Goal: Transaction & Acquisition: Book appointment/travel/reservation

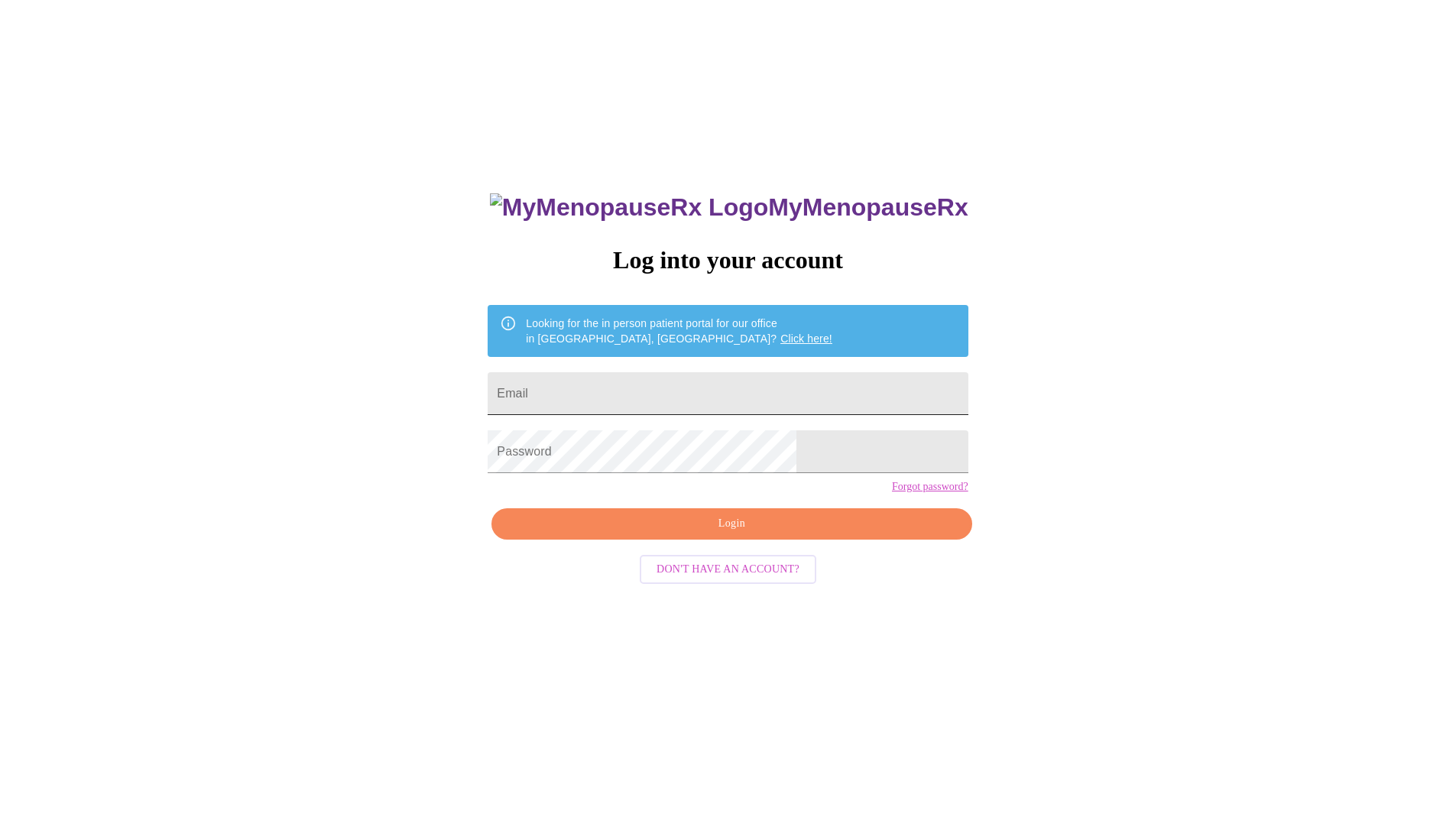
click at [732, 393] on input "Email" at bounding box center [728, 393] width 480 height 43
type input "[PERSON_NAME][EMAIL_ADDRESS][PERSON_NAME][PERSON_NAME][DOMAIN_NAME]"
click at [788, 534] on span "Login" at bounding box center [731, 524] width 445 height 19
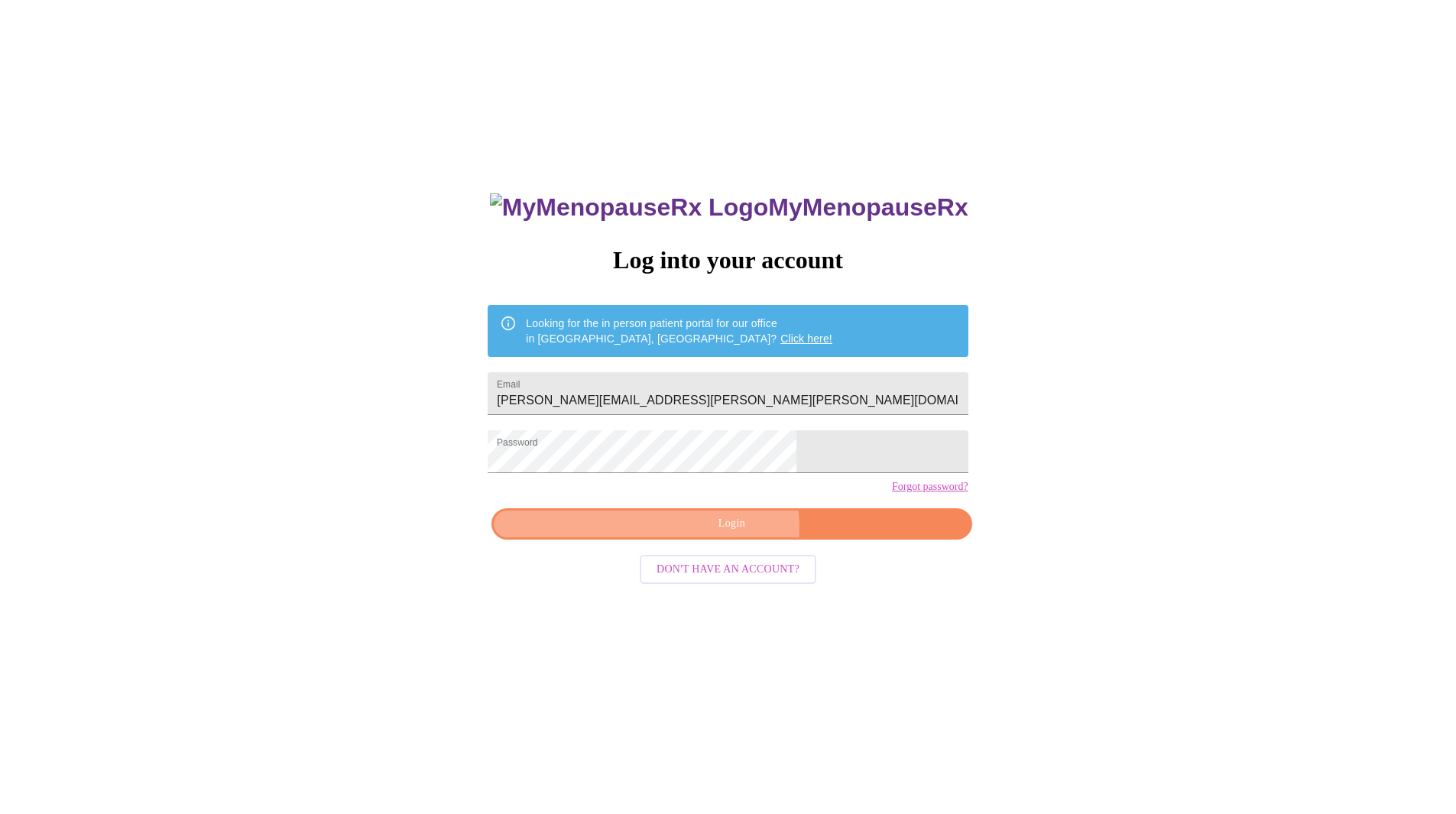
click at [724, 534] on span "Login" at bounding box center [731, 524] width 445 height 19
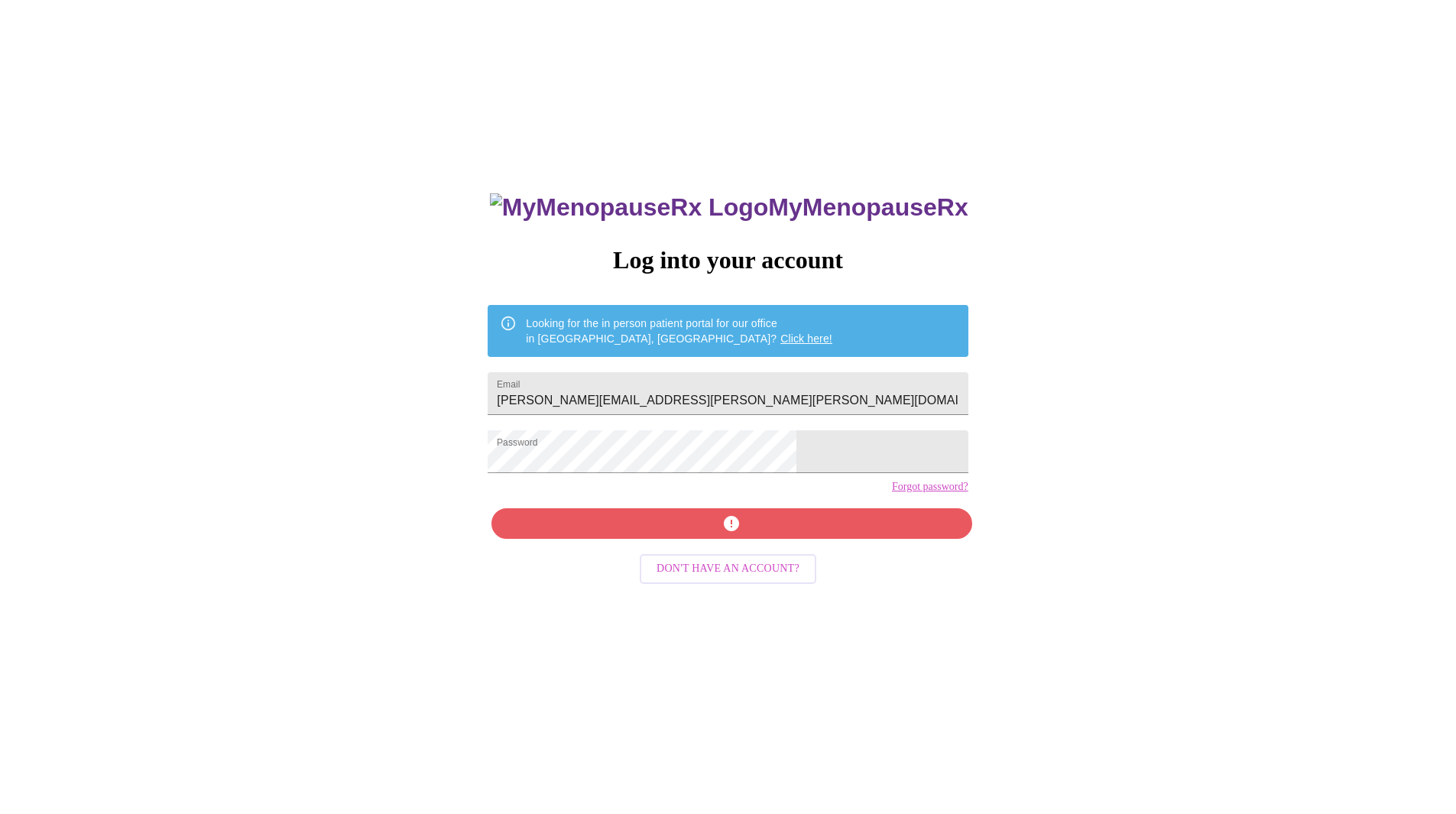
click at [892, 493] on link "Forgot password?" at bounding box center [929, 487] width 76 height 12
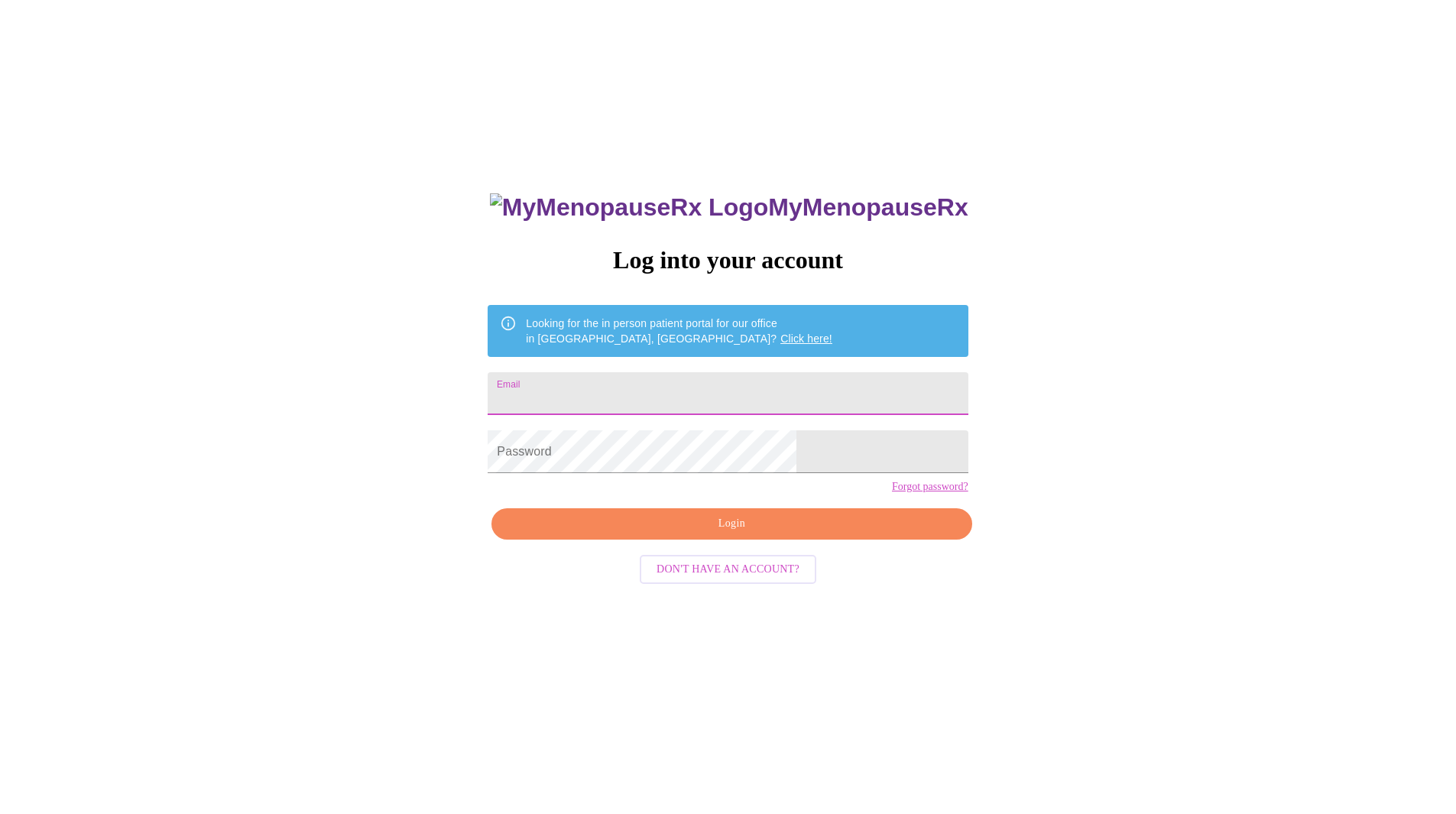
drag, startPoint x: 615, startPoint y: 391, endPoint x: 641, endPoint y: 390, distance: 26.0
click at [615, 390] on input "Email" at bounding box center [728, 393] width 480 height 43
type input "[PERSON_NAME][EMAIL_ADDRESS][PERSON_NAME][PERSON_NAME][DOMAIN_NAME]"
click at [742, 534] on span "Login" at bounding box center [731, 524] width 445 height 19
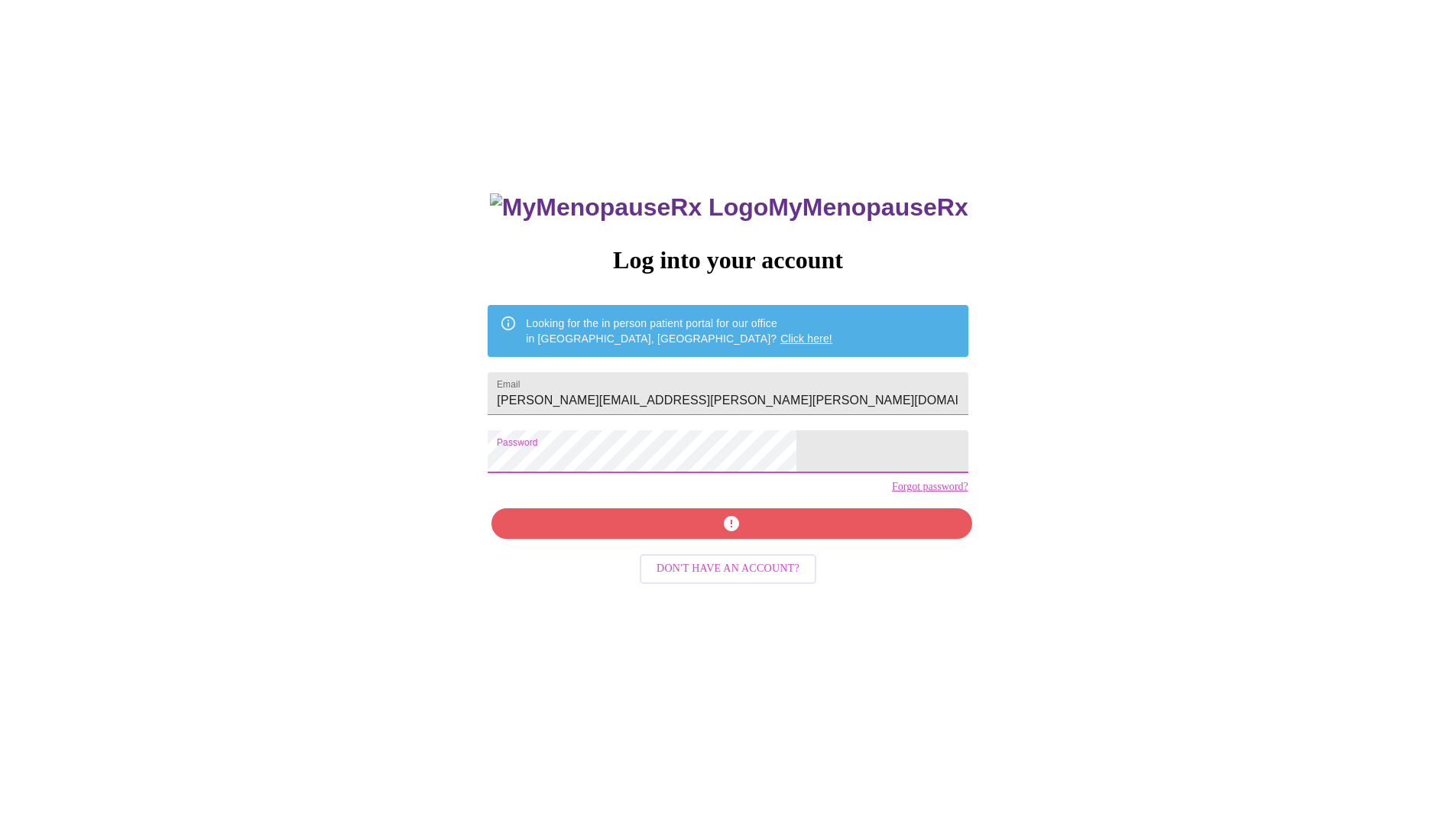
click at [720, 550] on div "MyMenopauseRx Log into your account Looking for the in person patient portal fo…" at bounding box center [727, 576] width 511 height 814
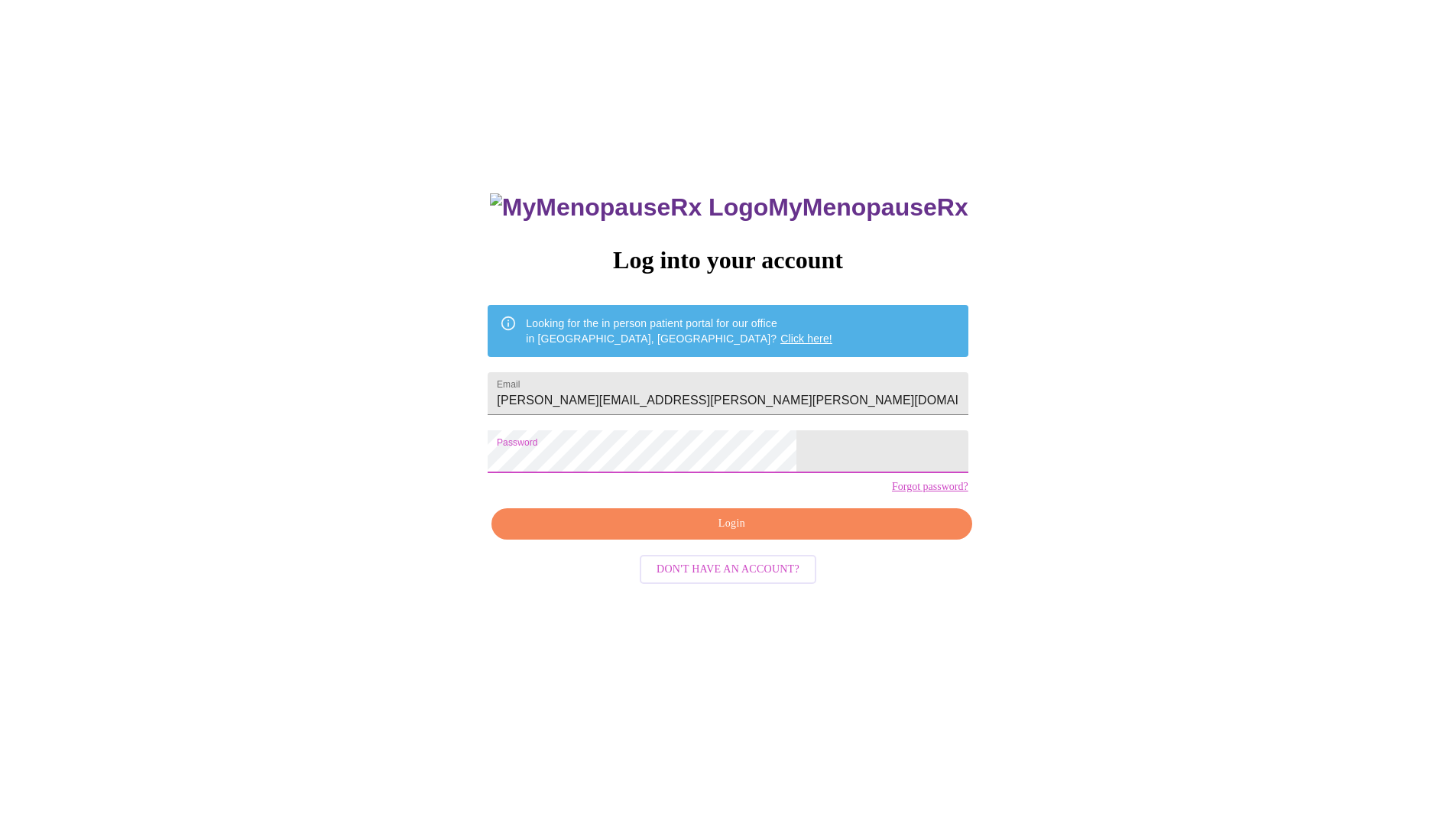
click at [346, 445] on div "MyMenopauseRx Log into your account Looking for the in person patient portal fo…" at bounding box center [728, 495] width 1444 height 977
click at [179, 406] on div "MyMenopauseRx Log into your account Looking for the in person patient portal fo…" at bounding box center [728, 495] width 1444 height 977
click at [650, 534] on span "Login" at bounding box center [731, 524] width 445 height 19
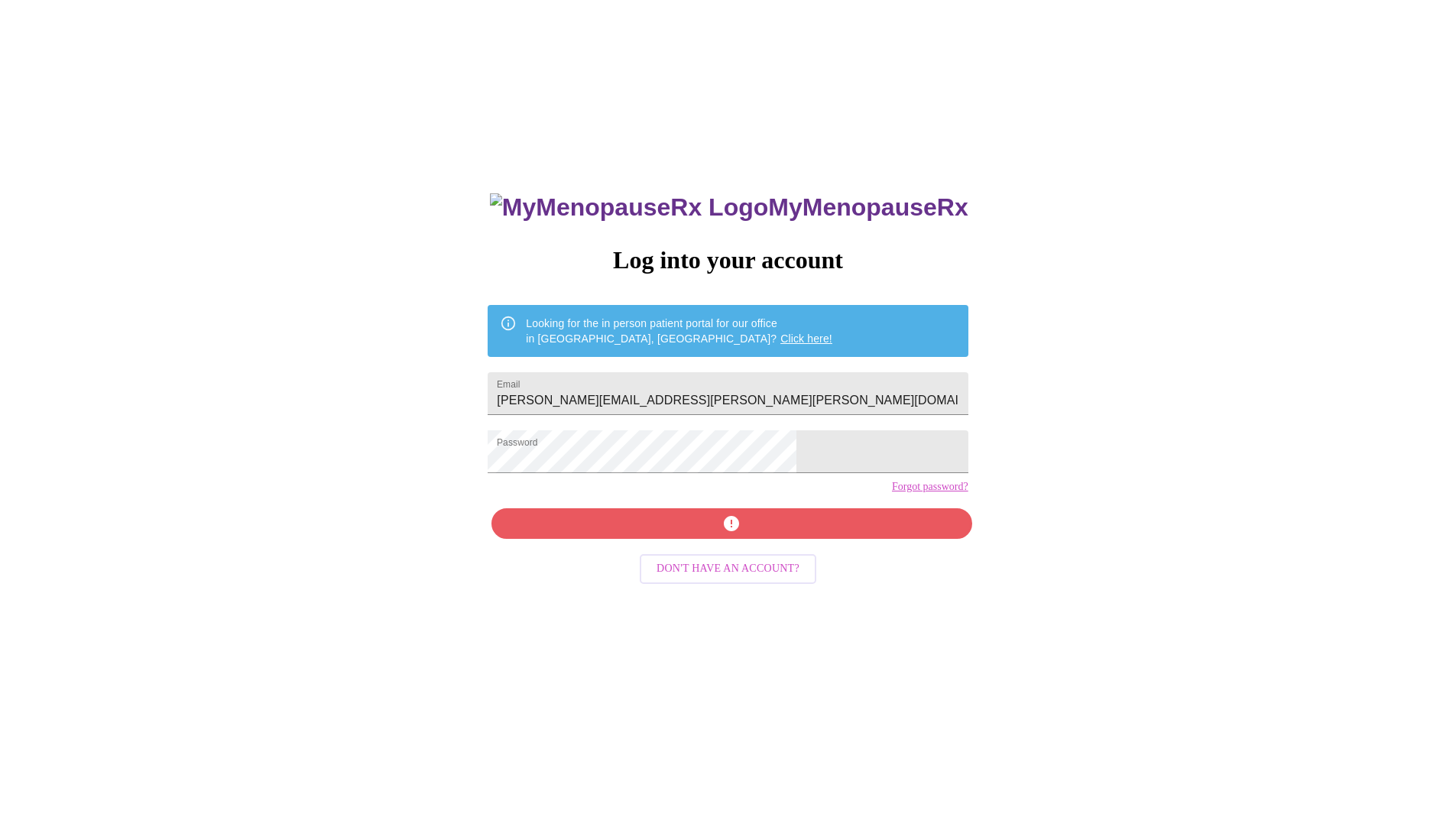
click at [892, 493] on link "Forgot password?" at bounding box center [929, 487] width 76 height 12
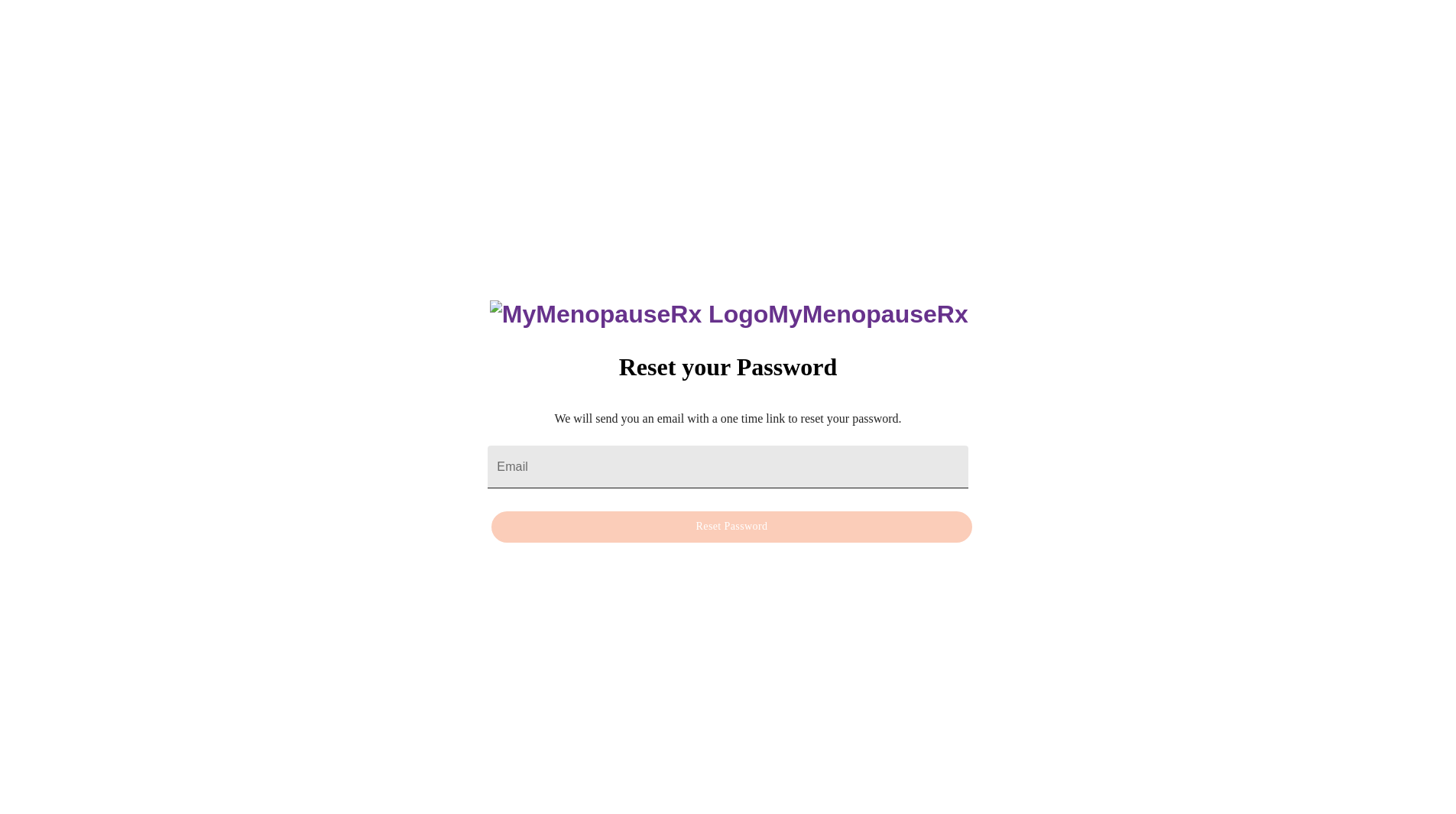
click at [678, 467] on input "Email" at bounding box center [728, 467] width 480 height 43
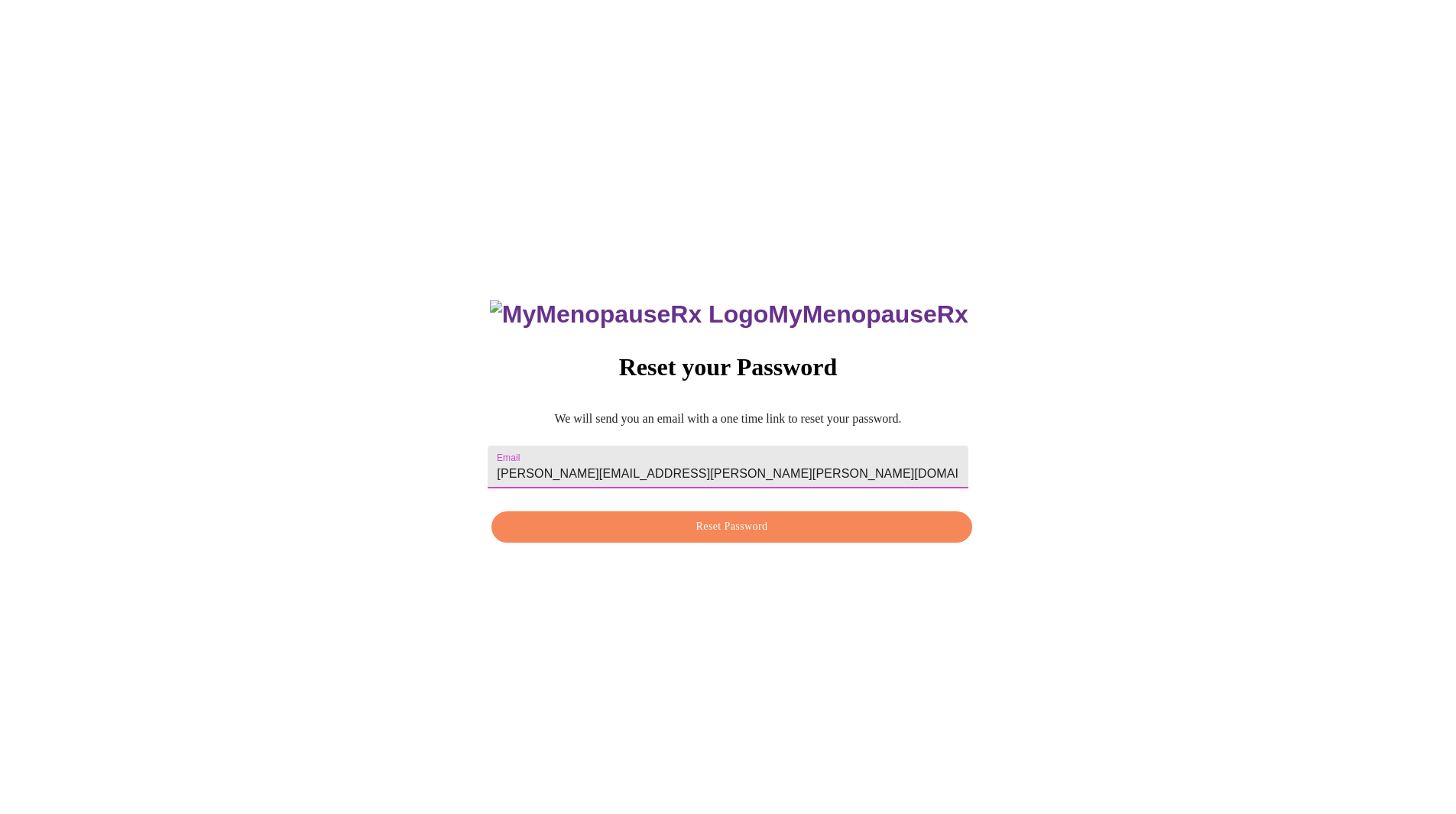
type input "[PERSON_NAME][EMAIL_ADDRESS][PERSON_NAME][PERSON_NAME][DOMAIN_NAME]"
click at [726, 532] on span "Reset Password" at bounding box center [731, 528] width 445 height 19
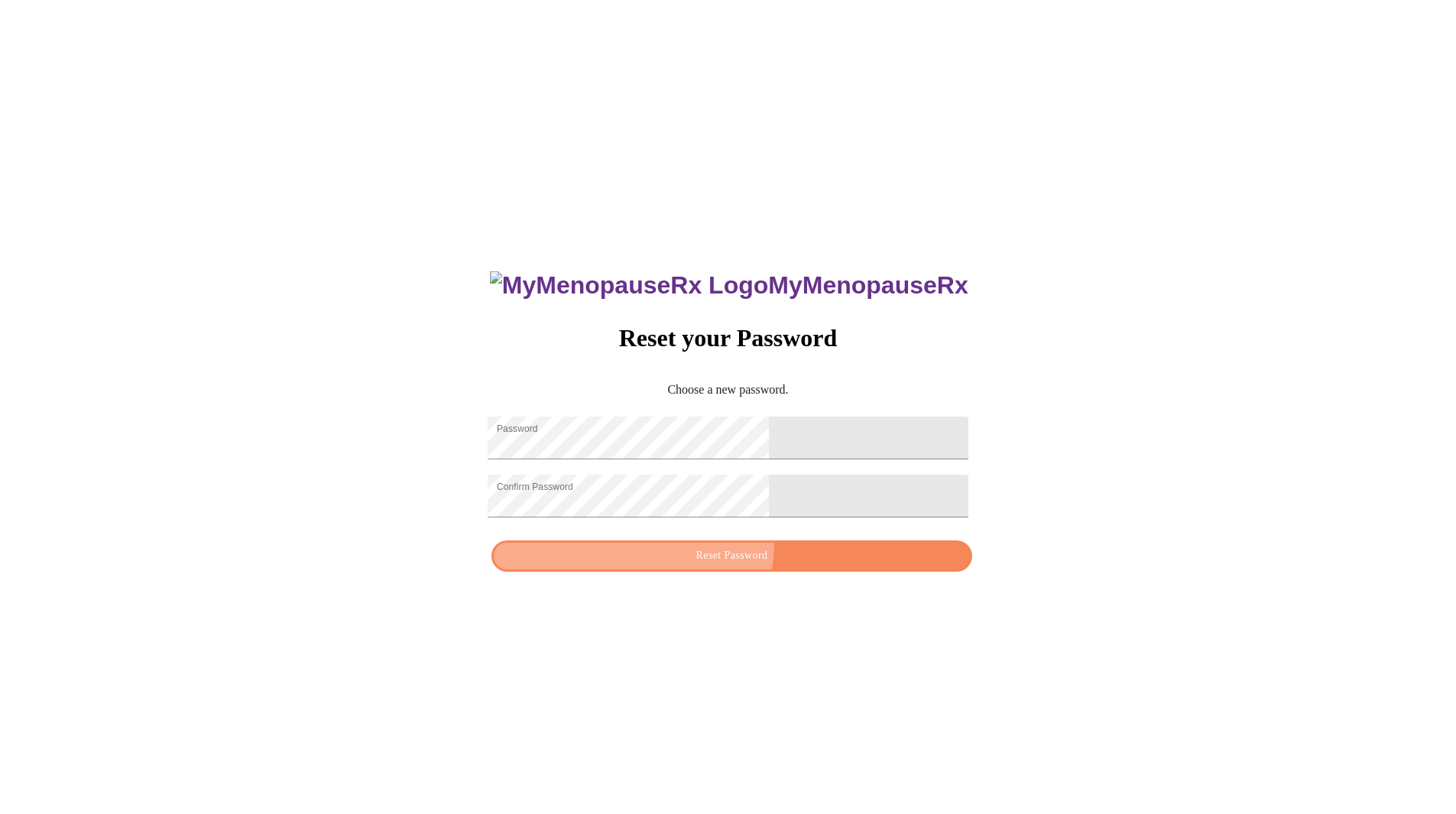
click at [731, 554] on button "Reset Password" at bounding box center [731, 556] width 480 height 31
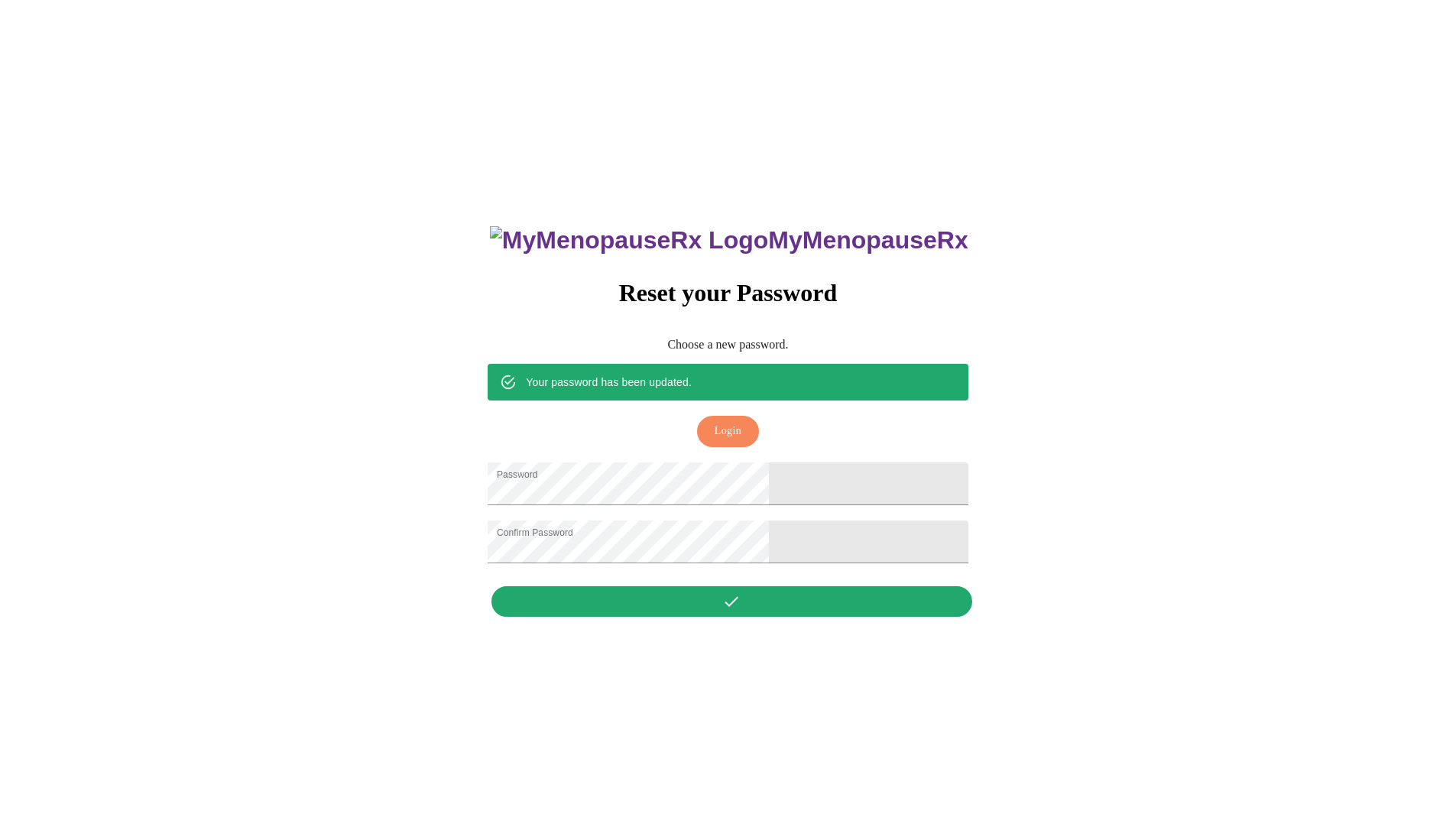
click at [719, 422] on span "Login" at bounding box center [728, 432] width 27 height 19
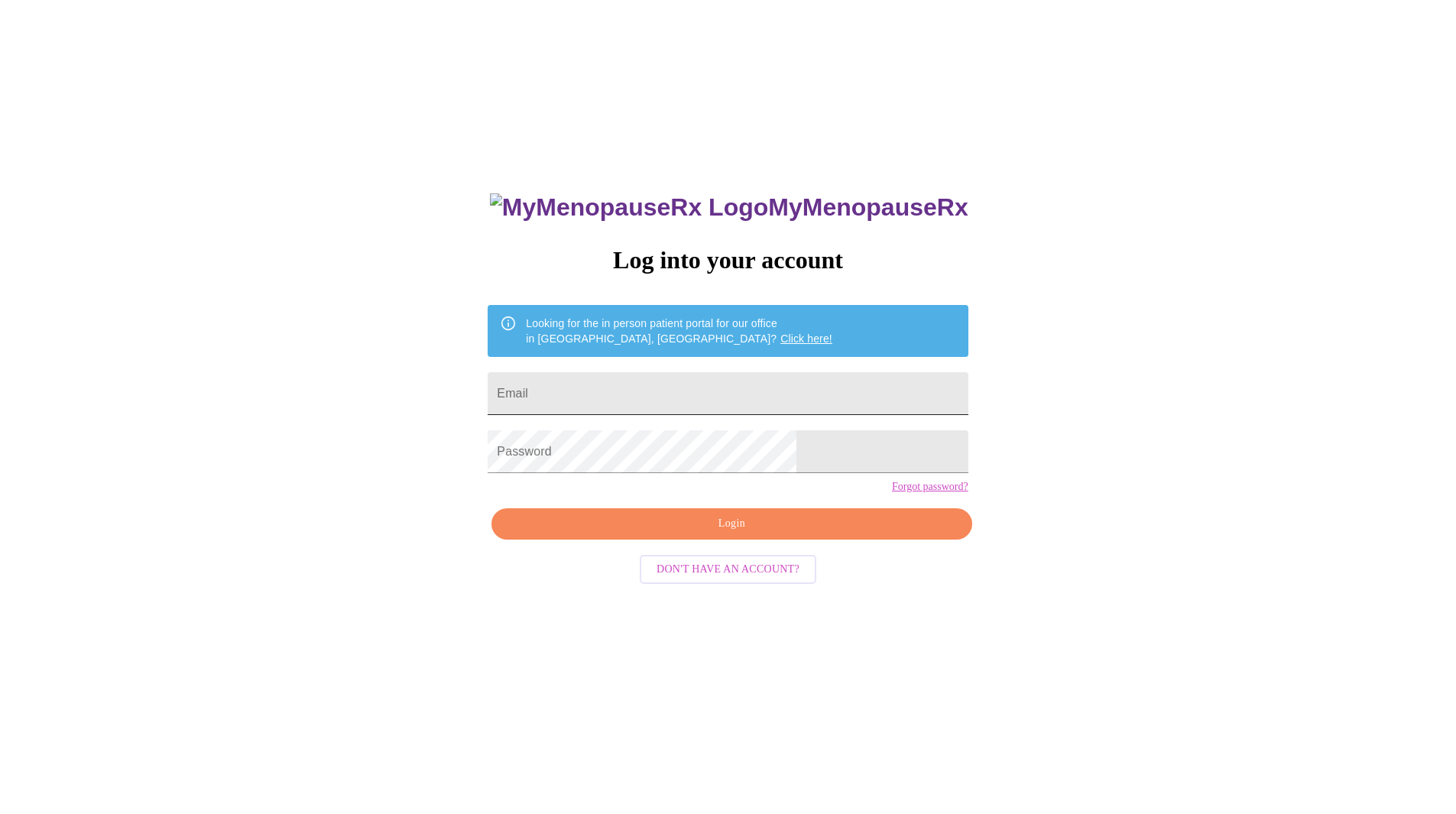
click at [712, 400] on input "Email" at bounding box center [728, 393] width 480 height 43
type input "[PERSON_NAME][EMAIL_ADDRESS][PERSON_NAME][PERSON_NAME][DOMAIN_NAME]"
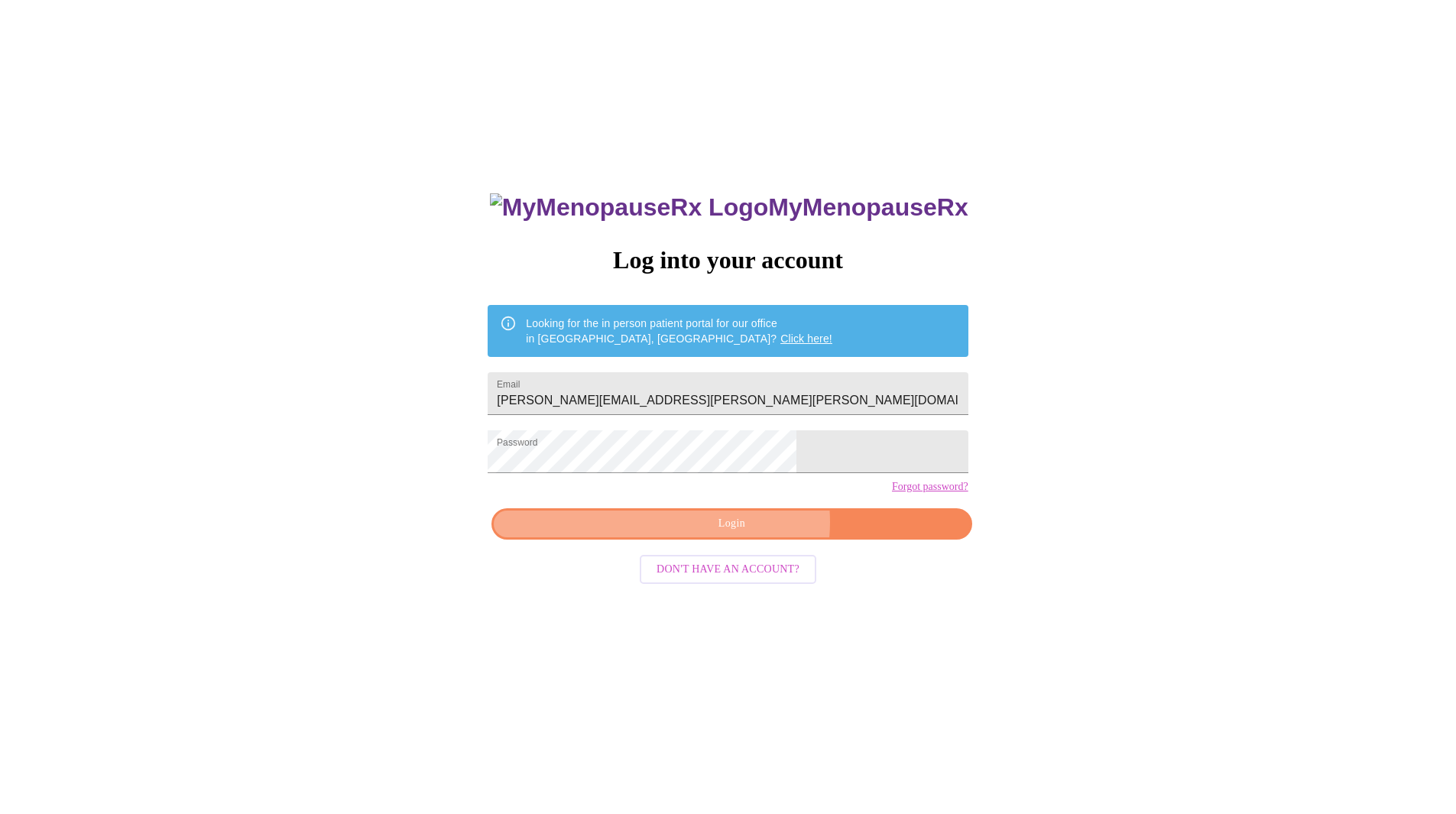
click at [748, 534] on span "Login" at bounding box center [731, 524] width 445 height 19
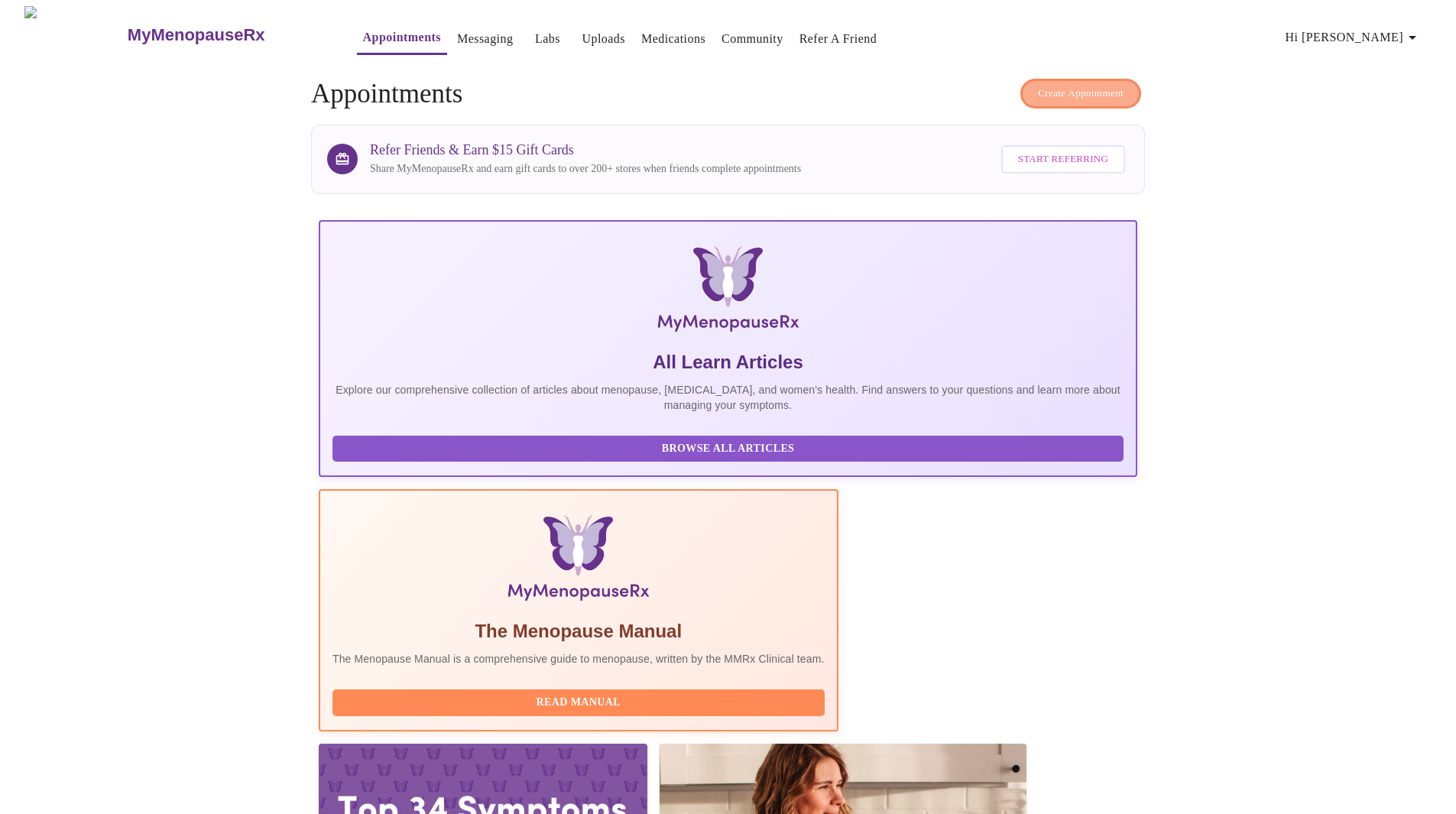
click at [1075, 92] on span "Create Appointment" at bounding box center [1081, 94] width 85 height 18
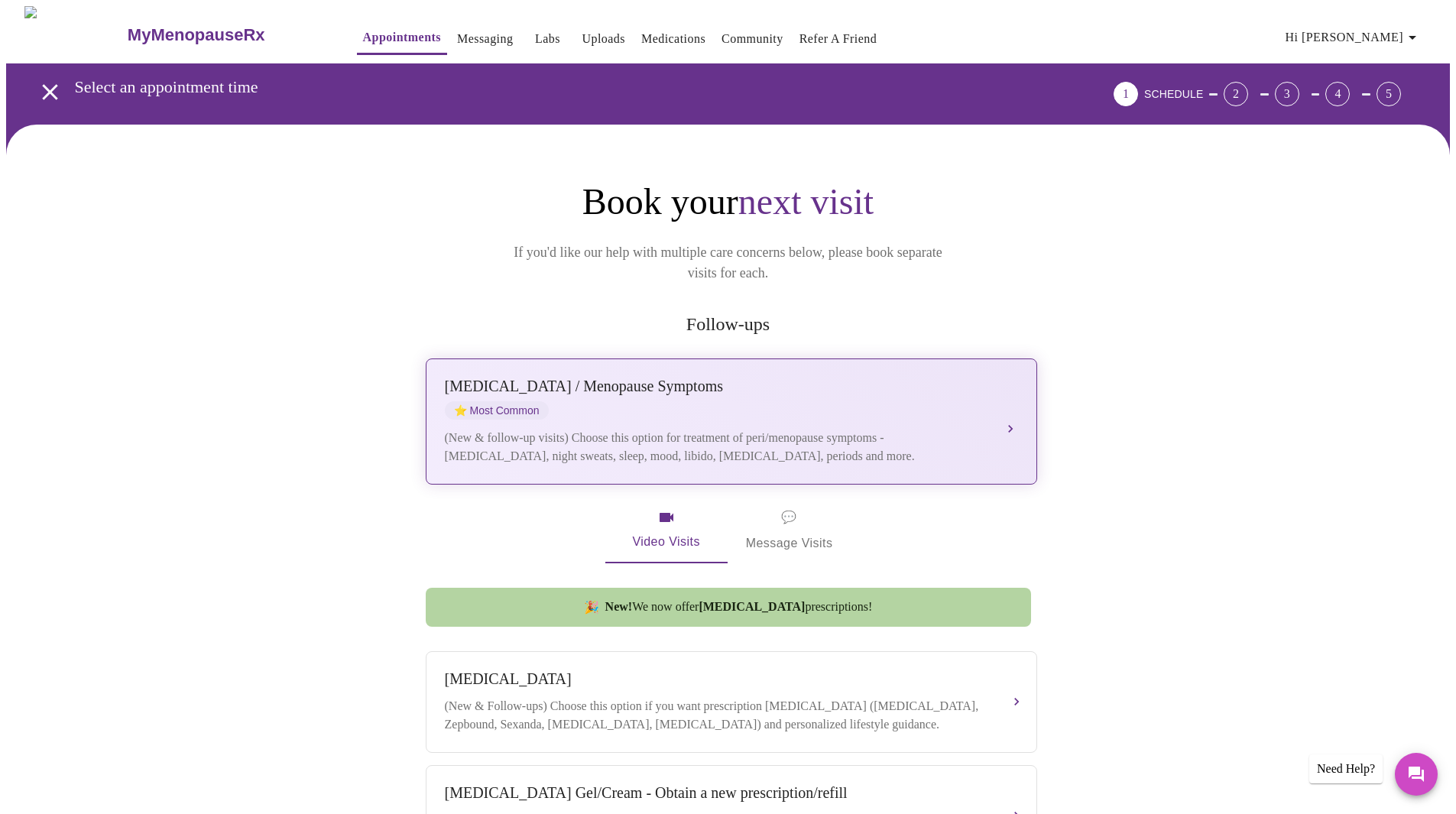
click at [1002, 392] on div "Perimenopause / Menopause Symptoms ⭐ Most Common (New & follow-up visits) Choos…" at bounding box center [731, 421] width 573 height 88
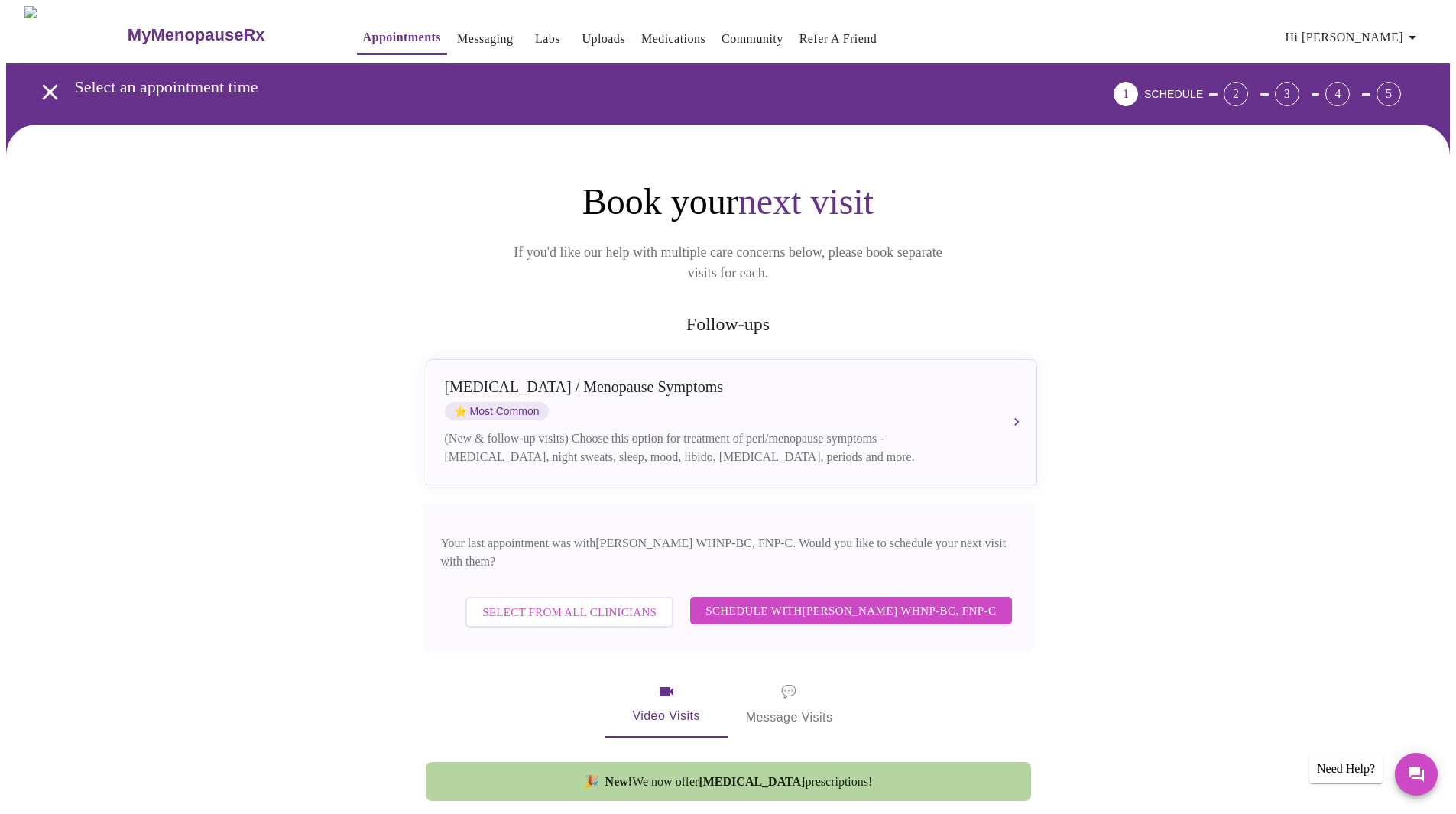
click at [843, 601] on span "Schedule with Jenny Kowalczyk WHNP-BC, FNP-C" at bounding box center [850, 610] width 290 height 20
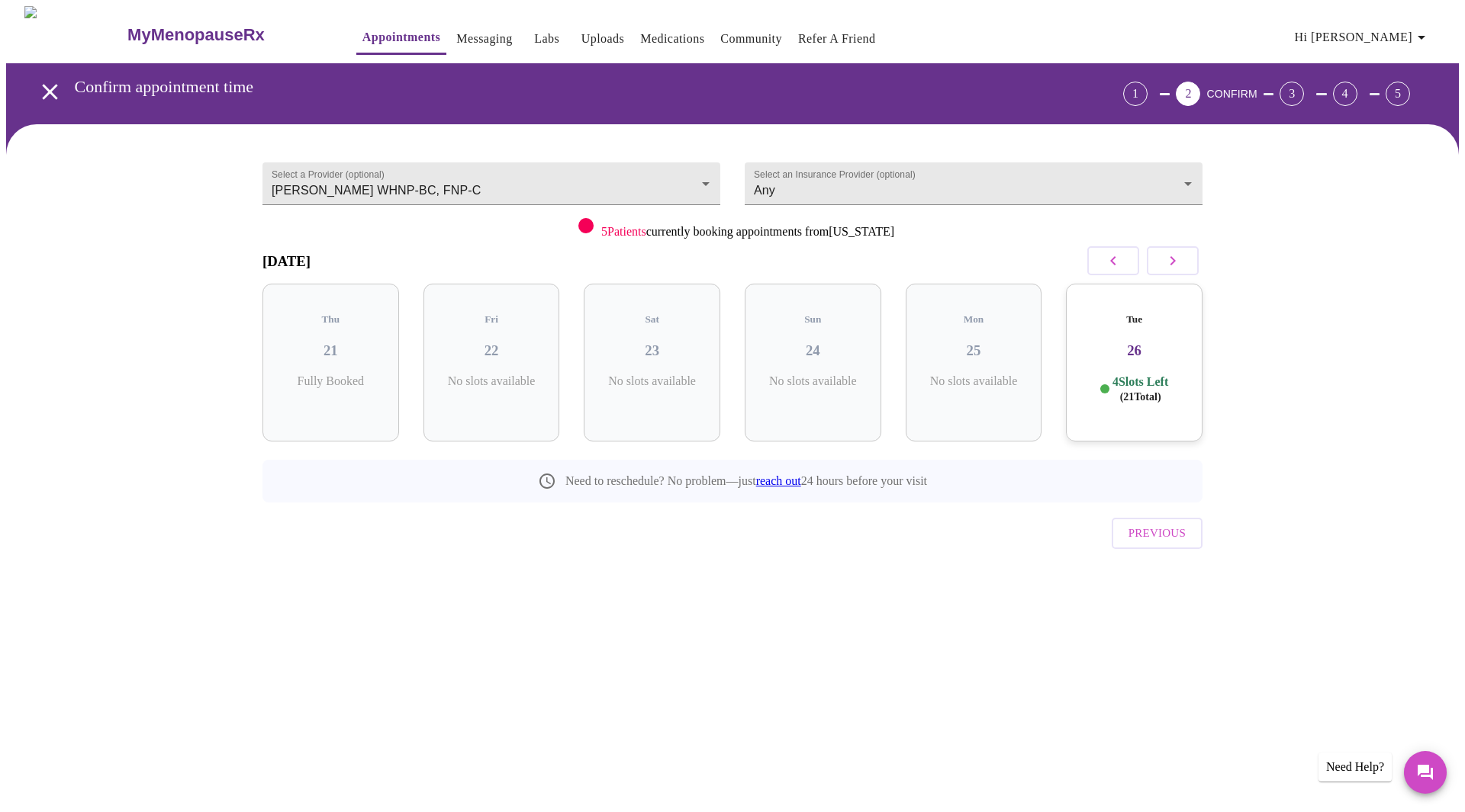
click at [1165, 255] on icon "button" at bounding box center [1173, 261] width 18 height 18
click at [1169, 255] on icon "button" at bounding box center [1173, 261] width 18 height 18
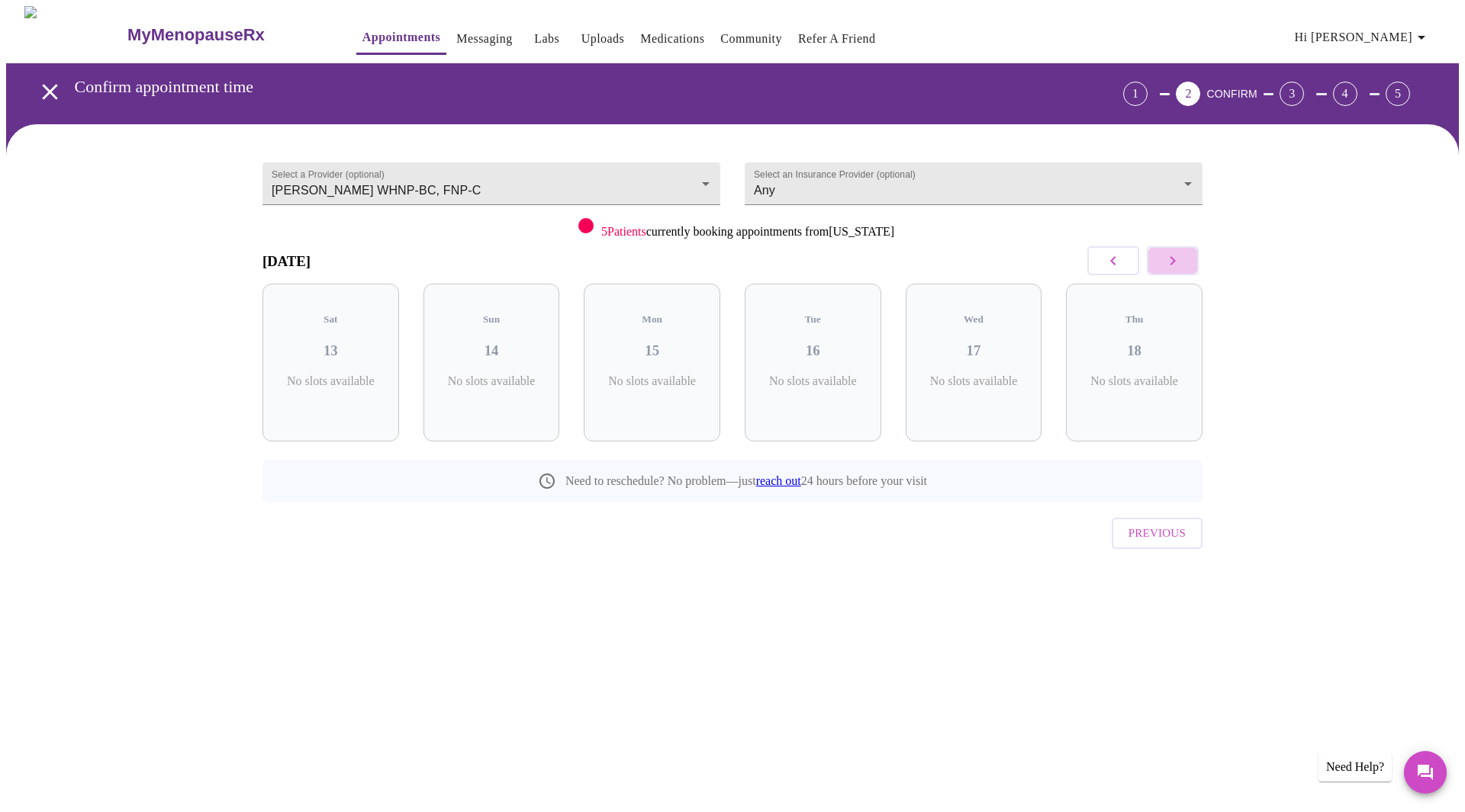
click at [1169, 255] on icon "button" at bounding box center [1173, 261] width 18 height 18
click at [1129, 256] on button "button" at bounding box center [1113, 261] width 52 height 29
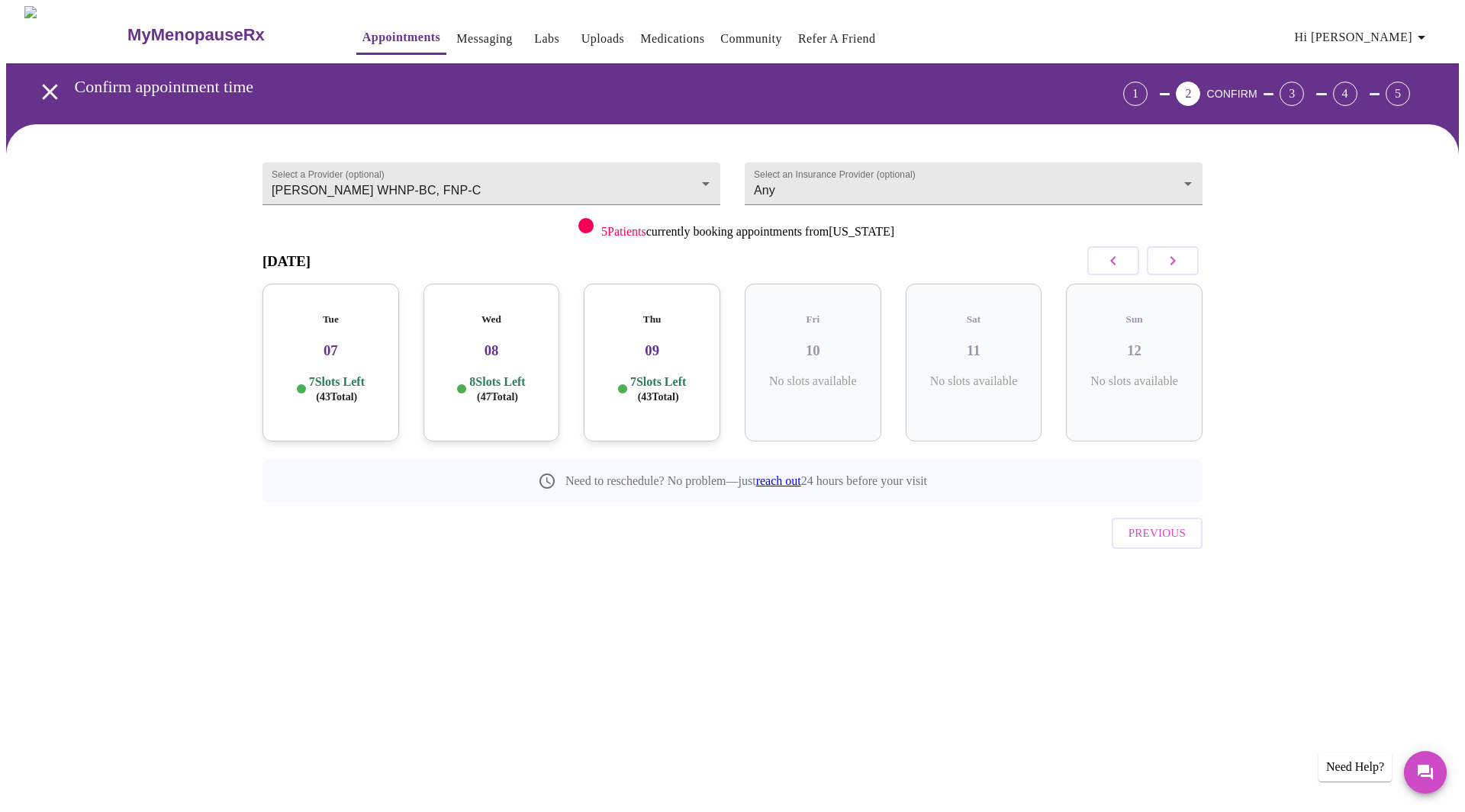
click at [1115, 255] on icon "button" at bounding box center [1113, 261] width 18 height 18
click at [1186, 258] on button "button" at bounding box center [1173, 261] width 52 height 29
click at [649, 354] on div "Thu 09 7 Slots Left ( 43 Total)" at bounding box center [652, 363] width 136 height 158
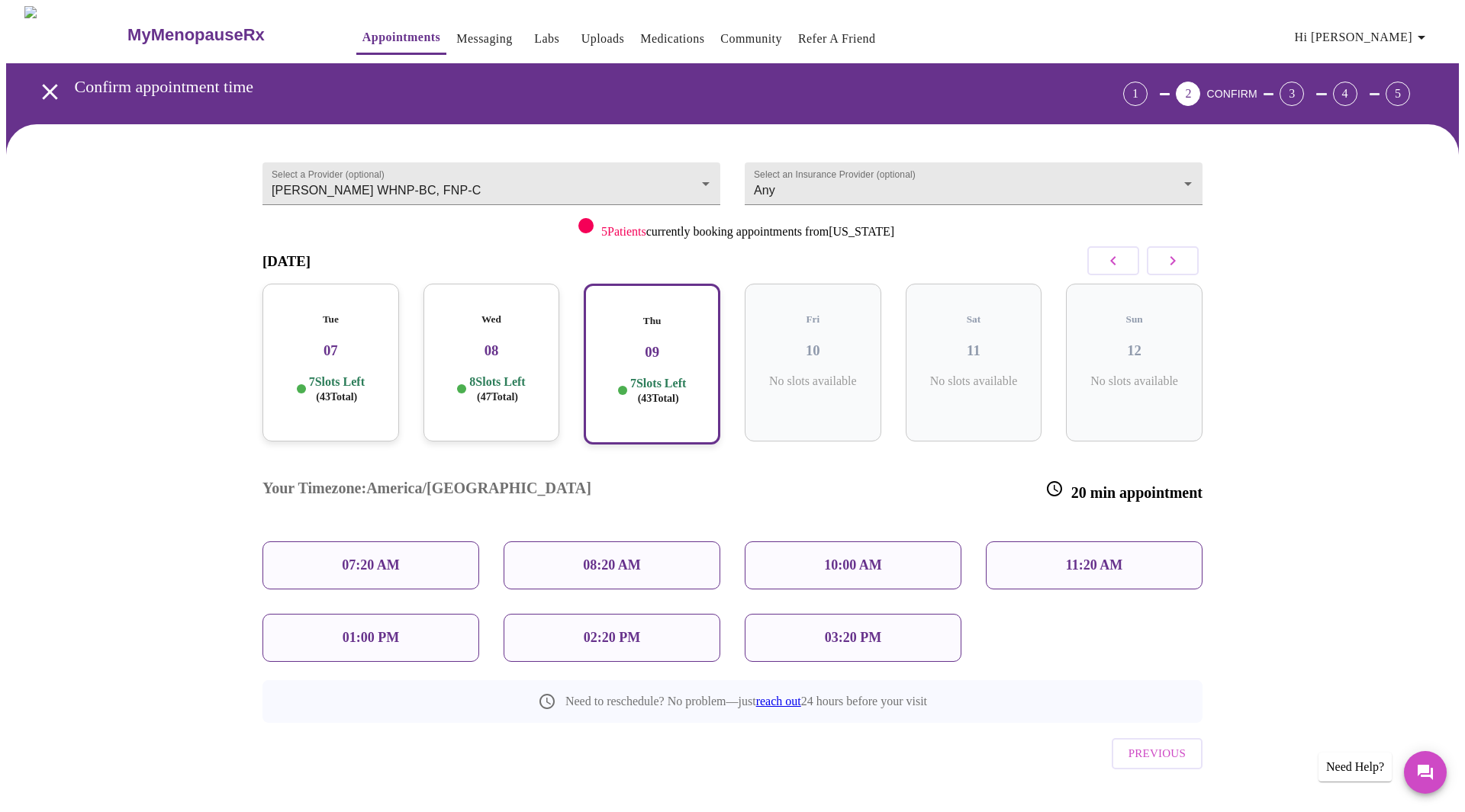
click at [902, 614] on div "03:20 PM" at bounding box center [853, 638] width 217 height 48
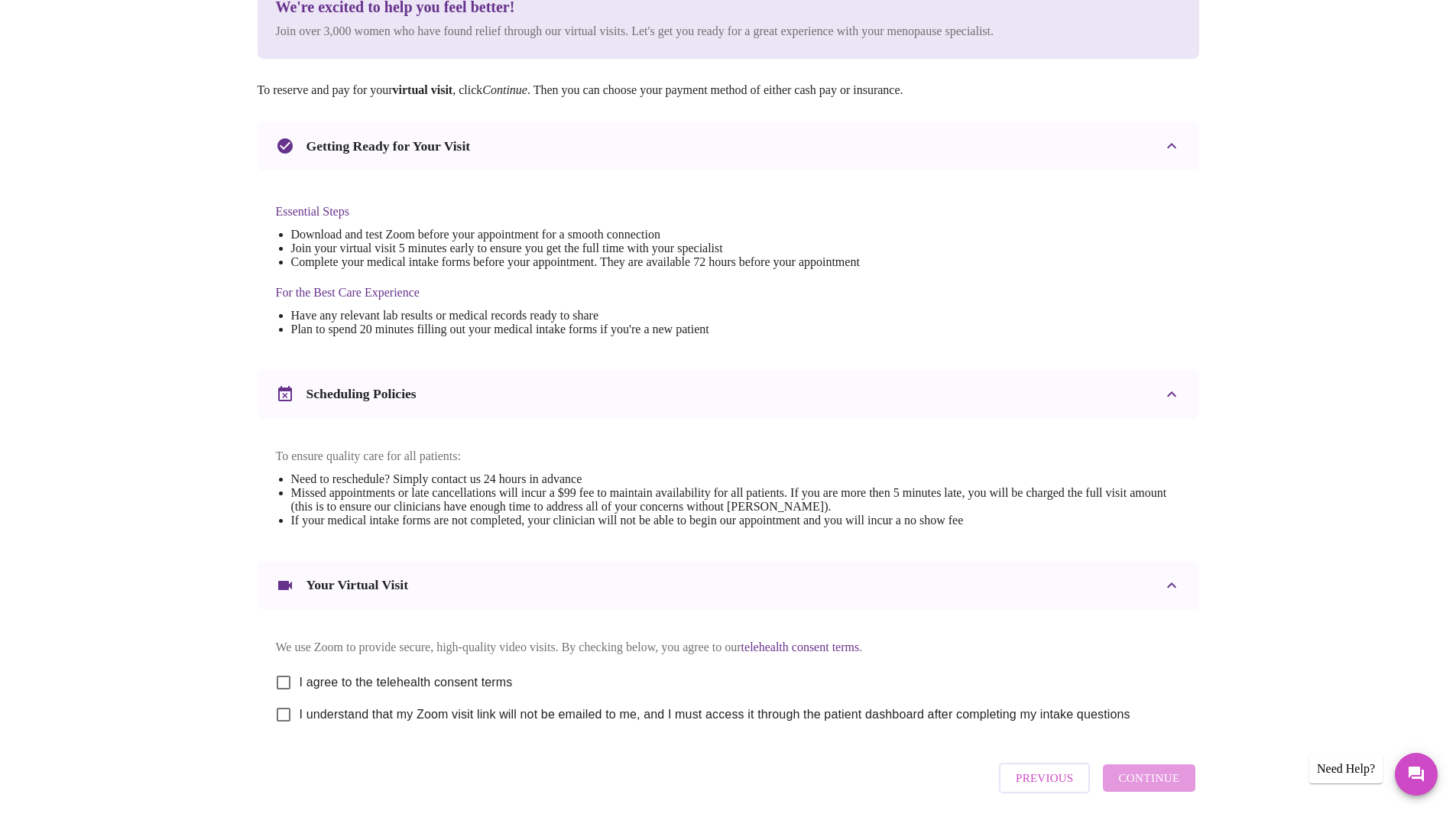
scroll to position [229, 0]
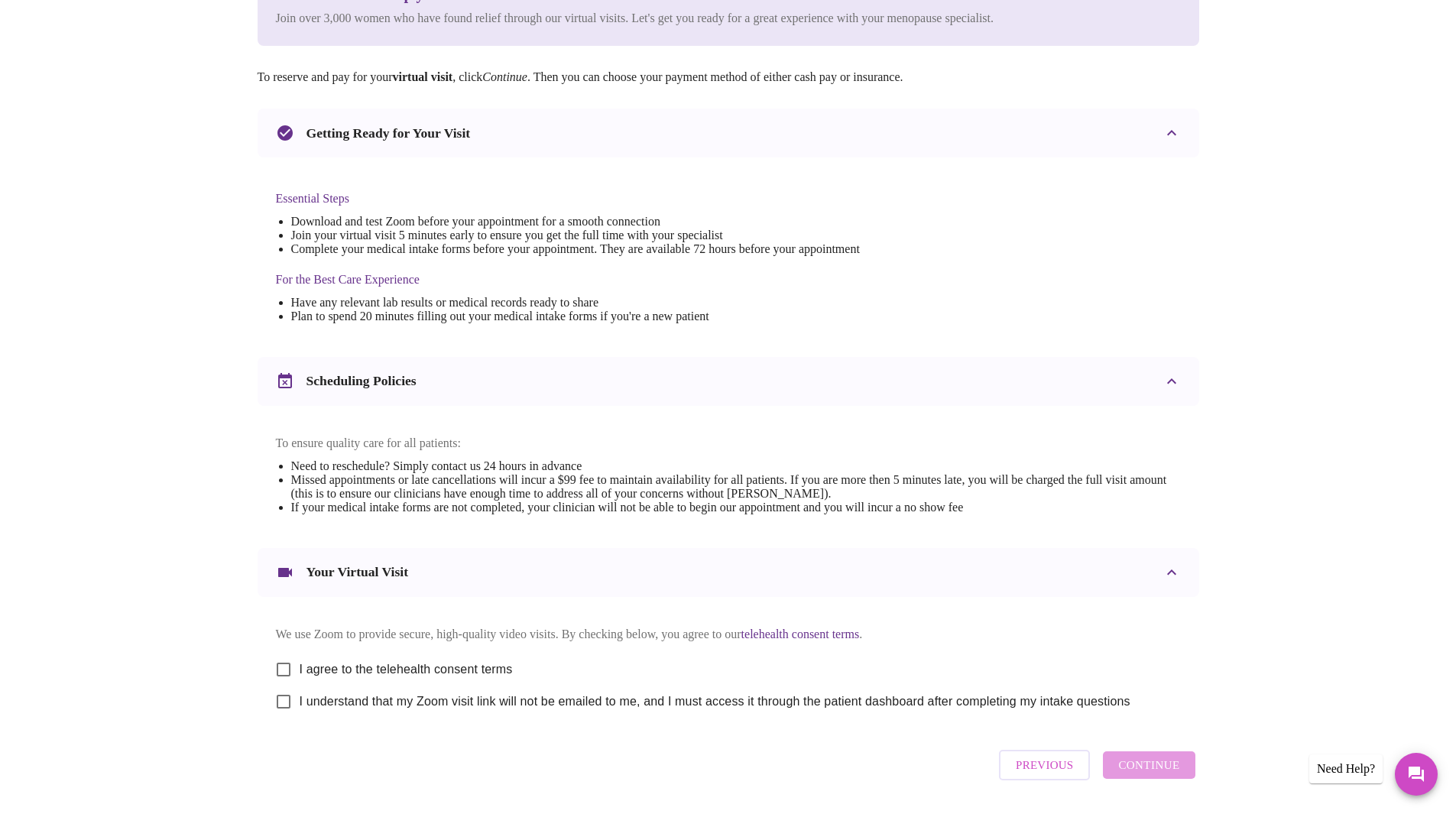
click at [1022, 775] on span "Previous" at bounding box center [1044, 765] width 57 height 20
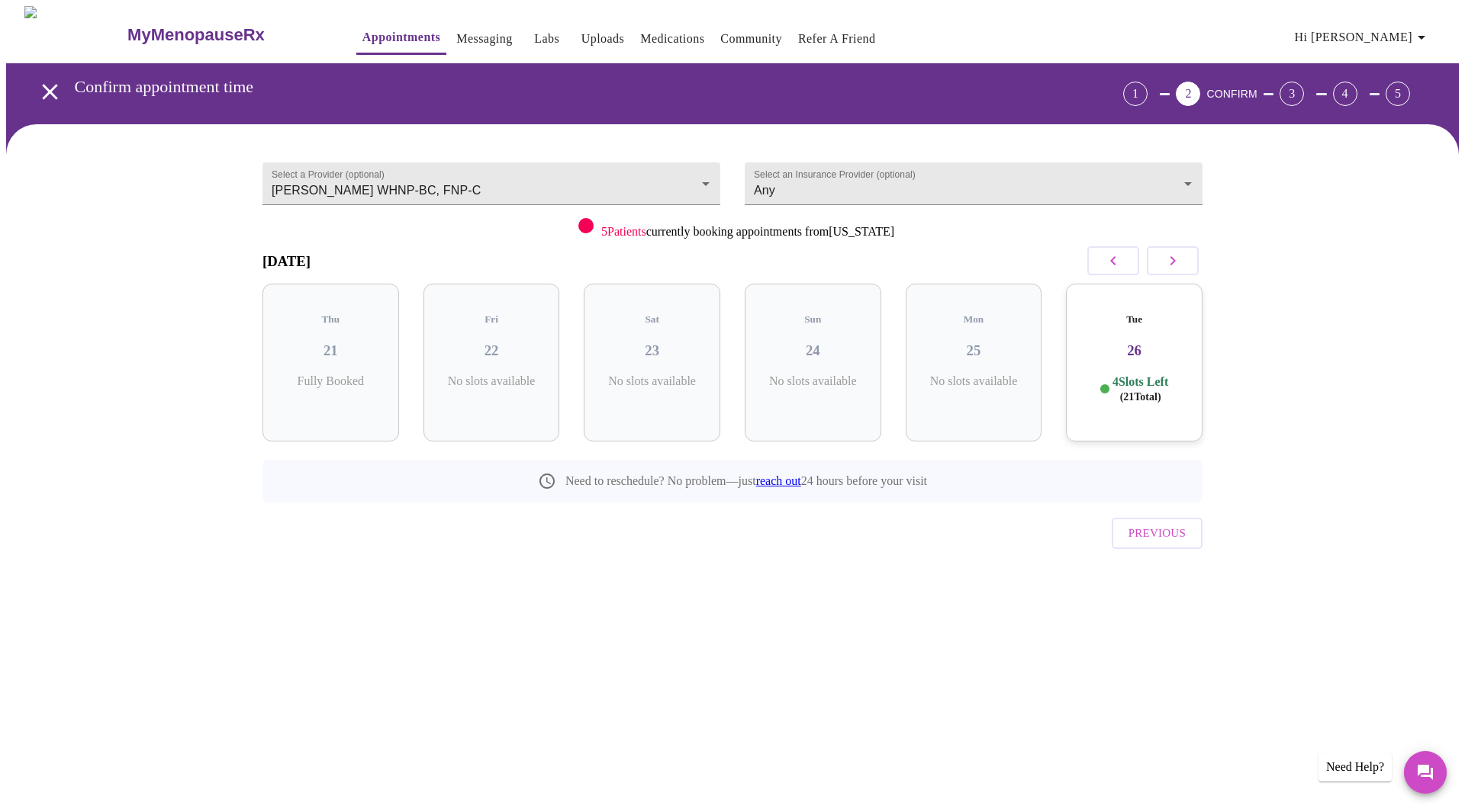
click at [1177, 268] on icon "button" at bounding box center [1173, 261] width 18 height 18
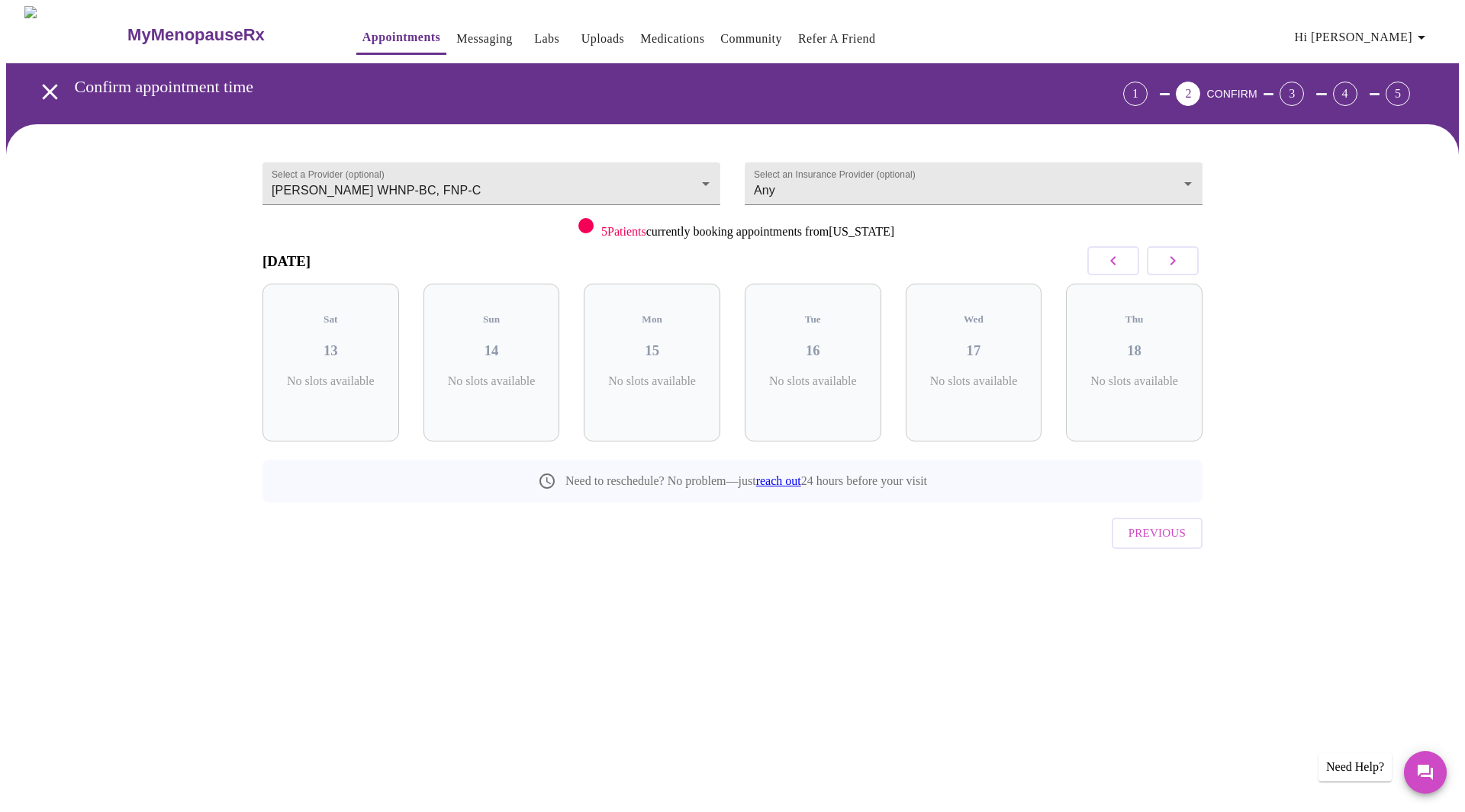
click at [1177, 268] on icon "button" at bounding box center [1173, 261] width 18 height 18
click at [1120, 264] on icon "button" at bounding box center [1113, 261] width 18 height 18
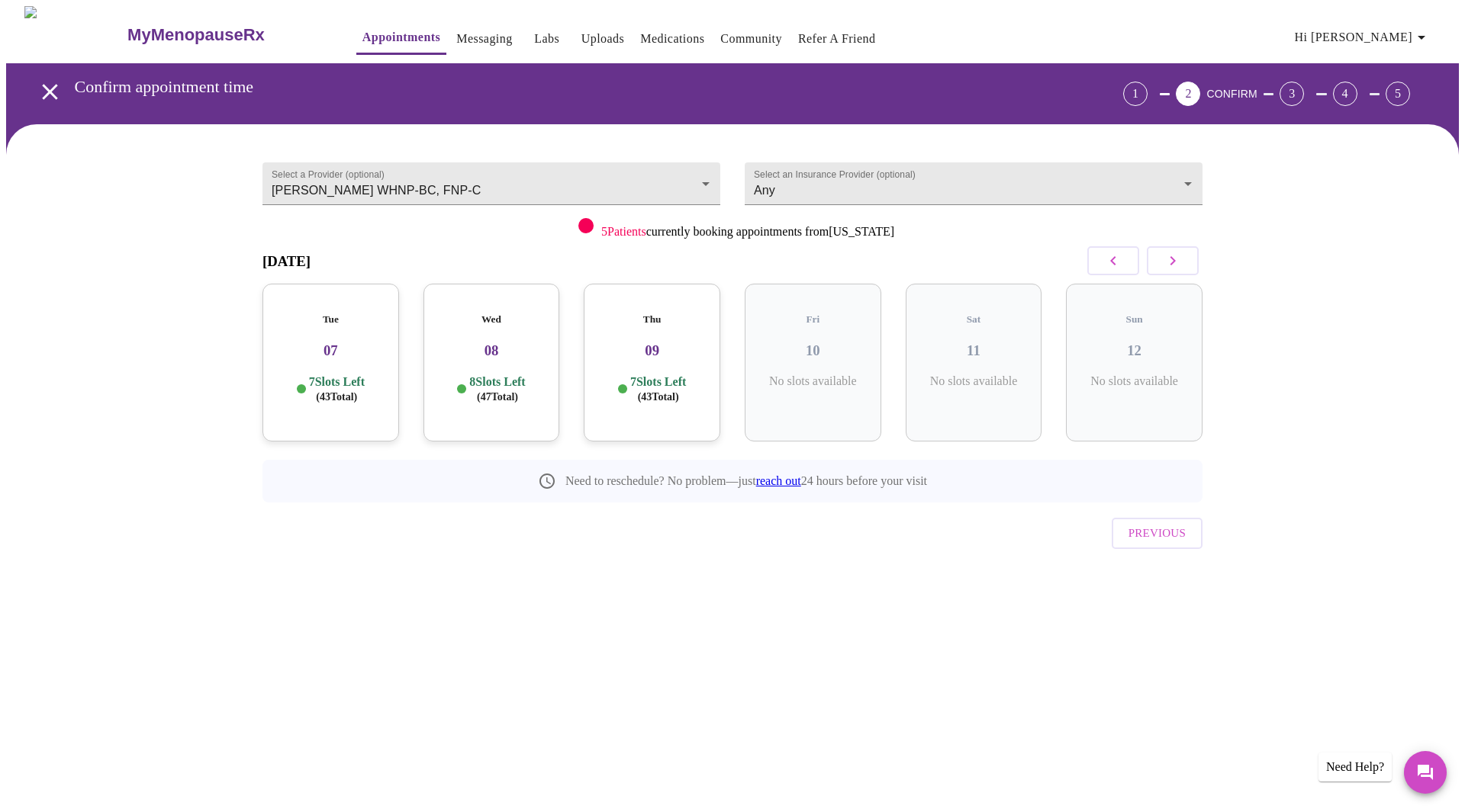
click at [688, 343] on h3 "09" at bounding box center [652, 351] width 112 height 17
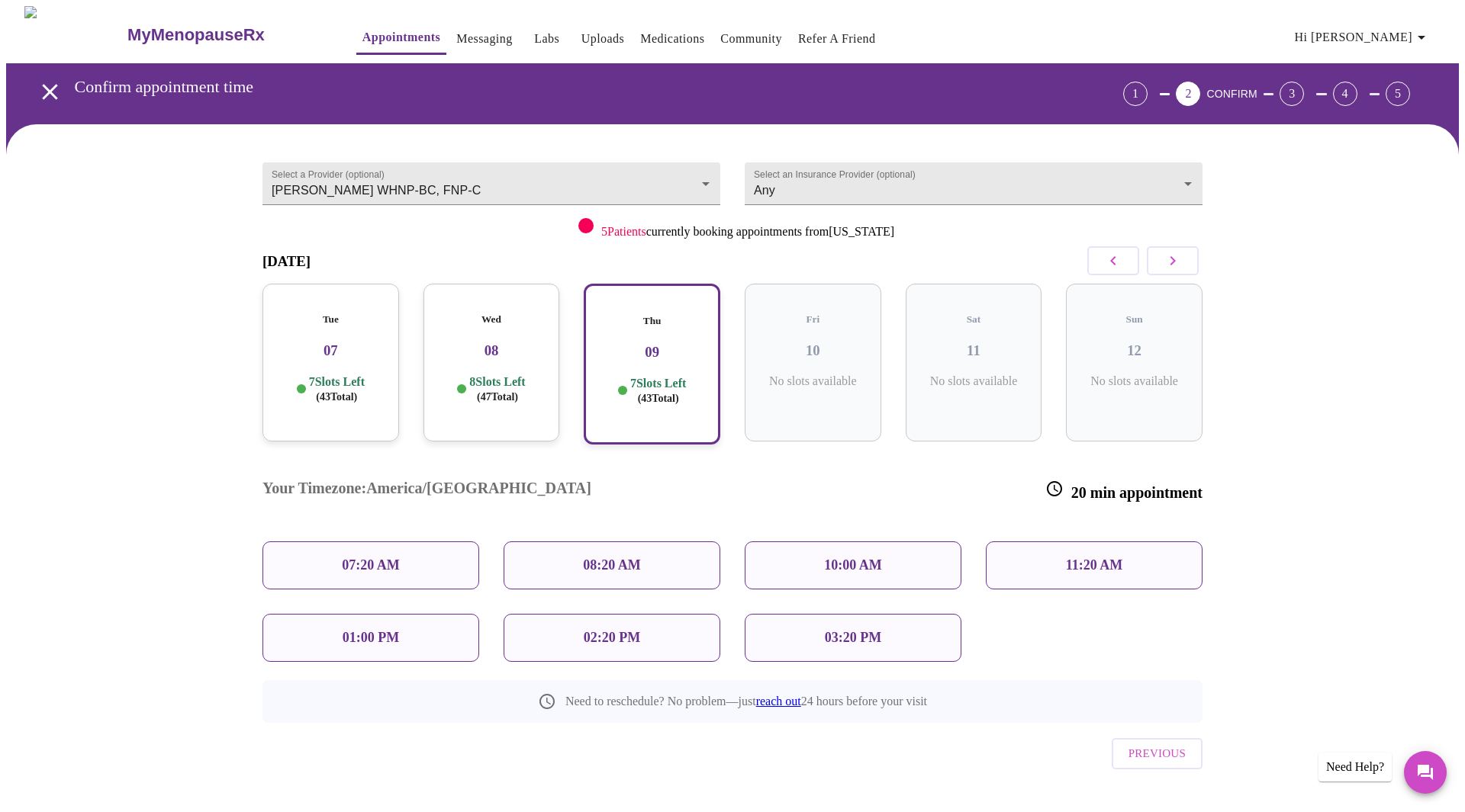
click at [869, 558] on p "10:00 AM" at bounding box center [853, 566] width 58 height 16
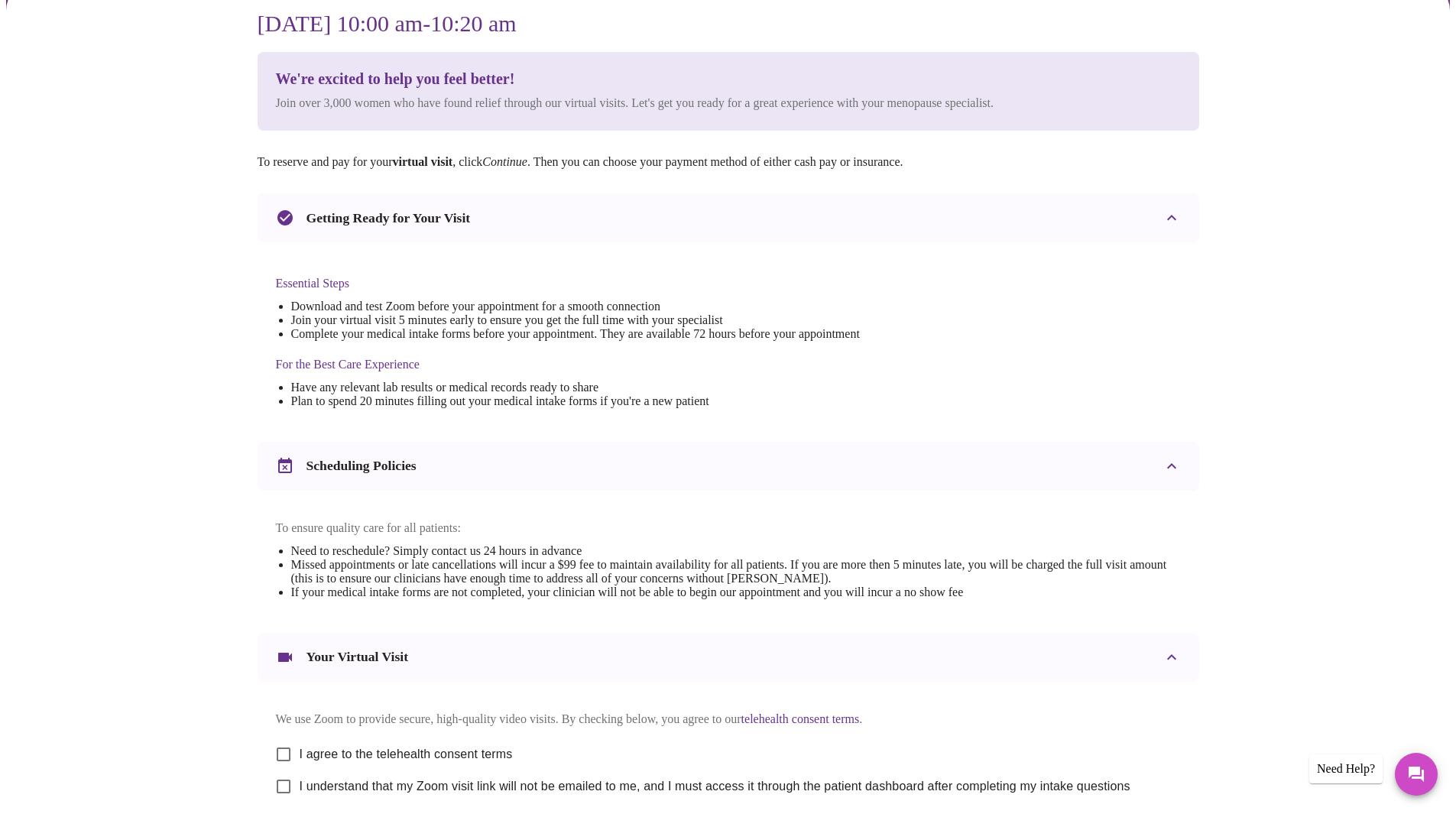
scroll to position [294, 0]
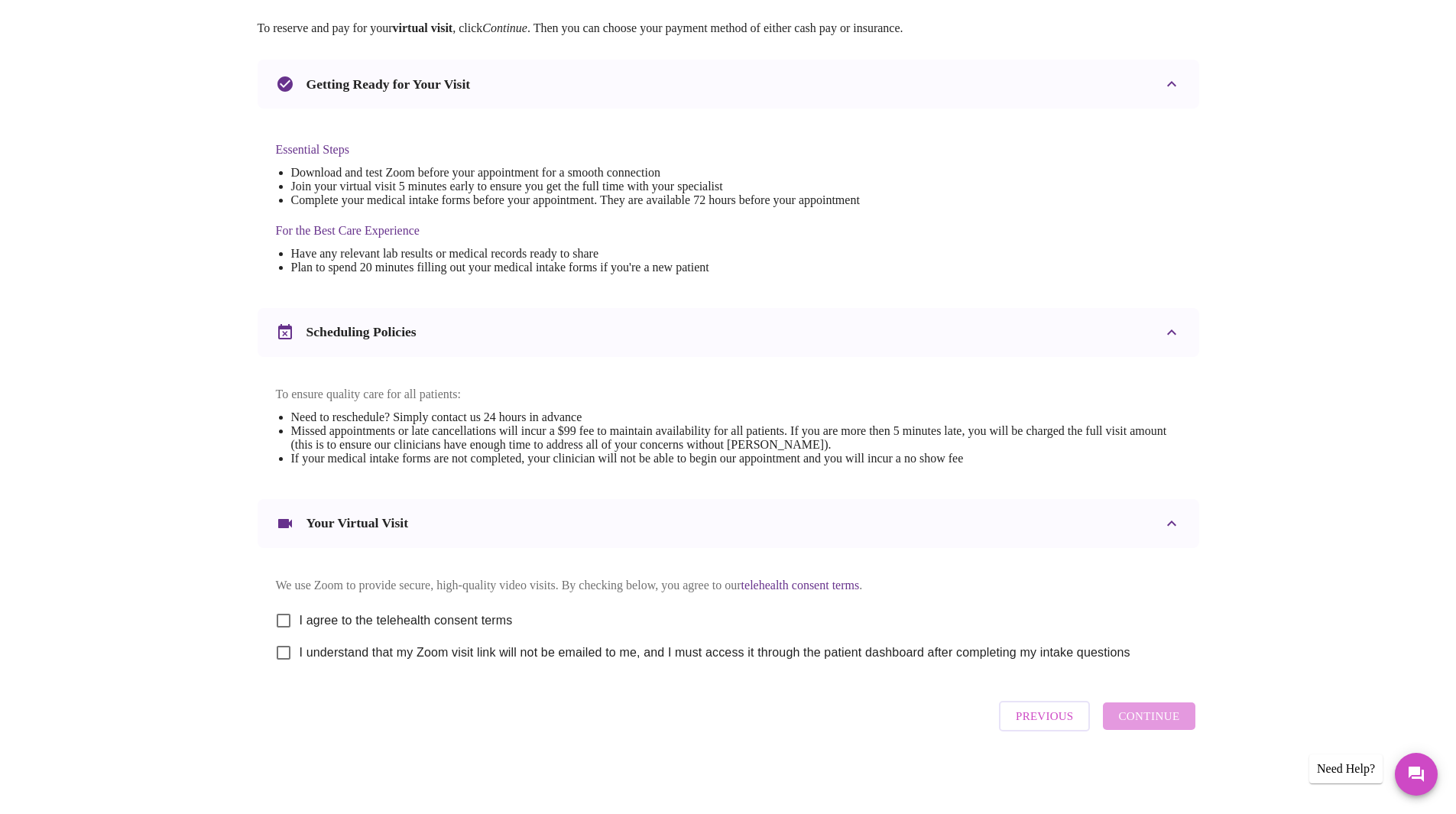
click at [282, 605] on input "I agree to the telehealth consent terms" at bounding box center [284, 621] width 32 height 32
checkbox input "true"
click at [283, 648] on input "I understand that my Zoom visit link will not be emailed to me, and I must acce…" at bounding box center [284, 653] width 32 height 32
checkbox input "true"
click at [1150, 722] on span "Continue" at bounding box center [1149, 716] width 61 height 20
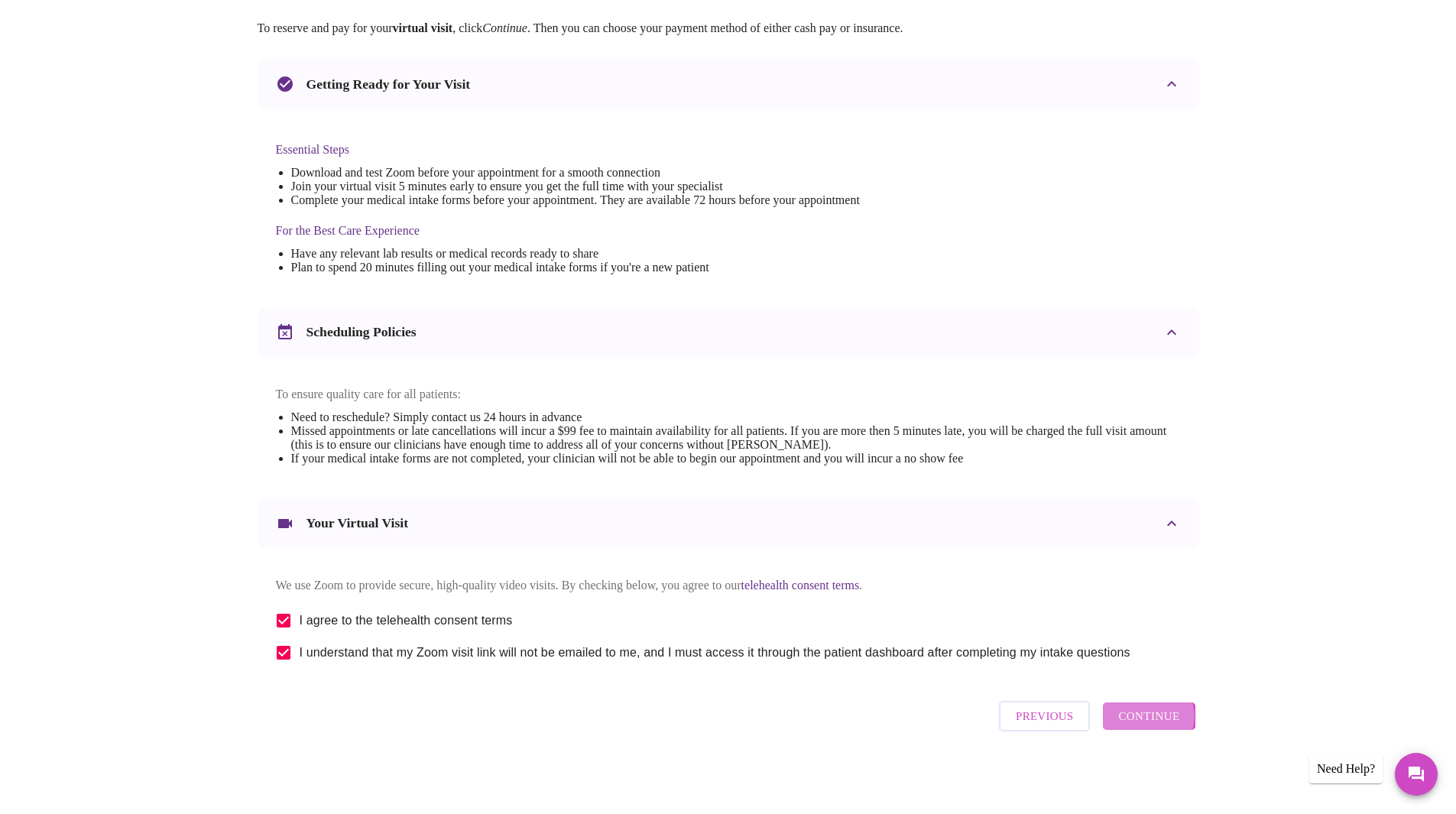
scroll to position [0, 0]
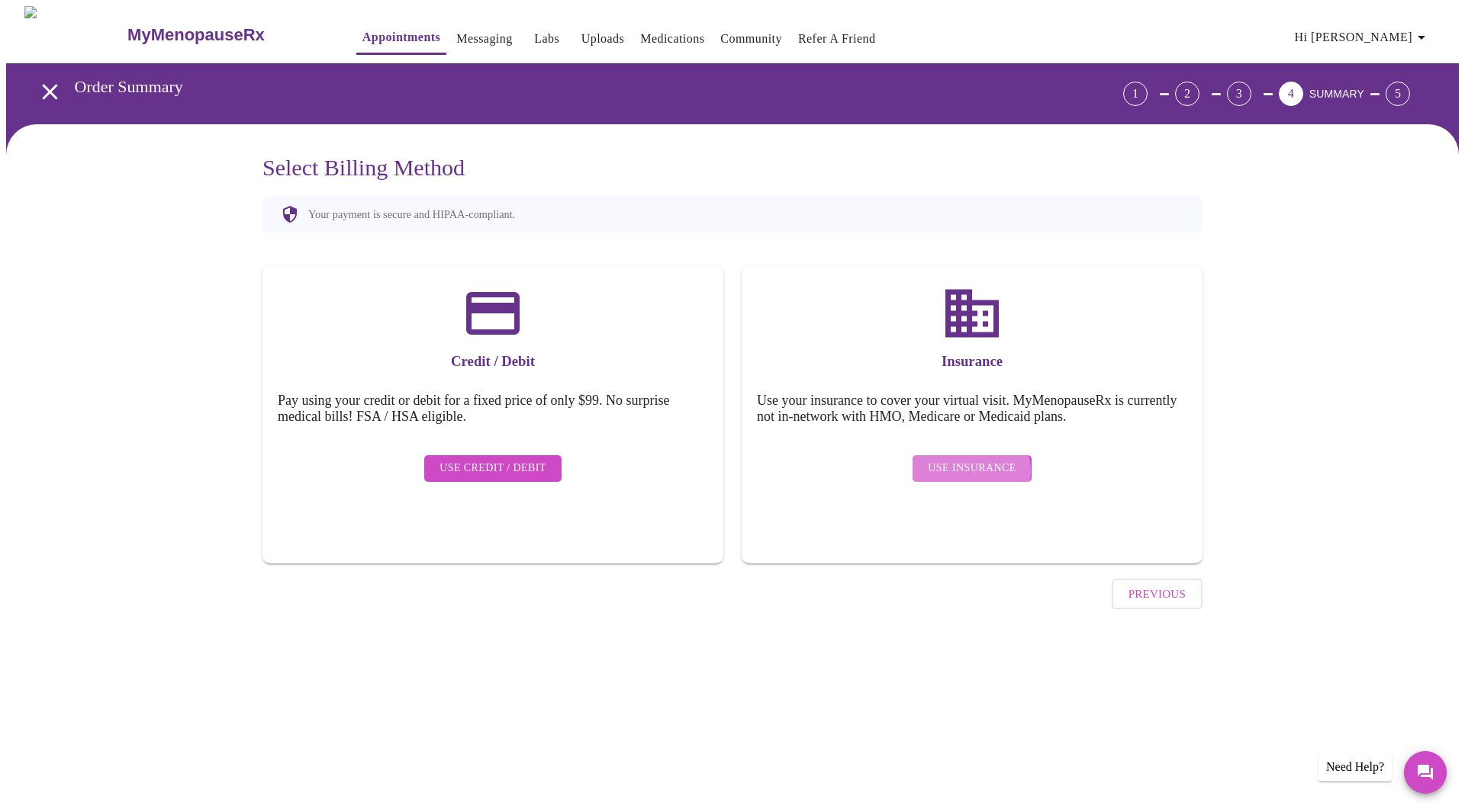
click at [964, 461] on span "Use Insurance" at bounding box center [971, 469] width 87 height 19
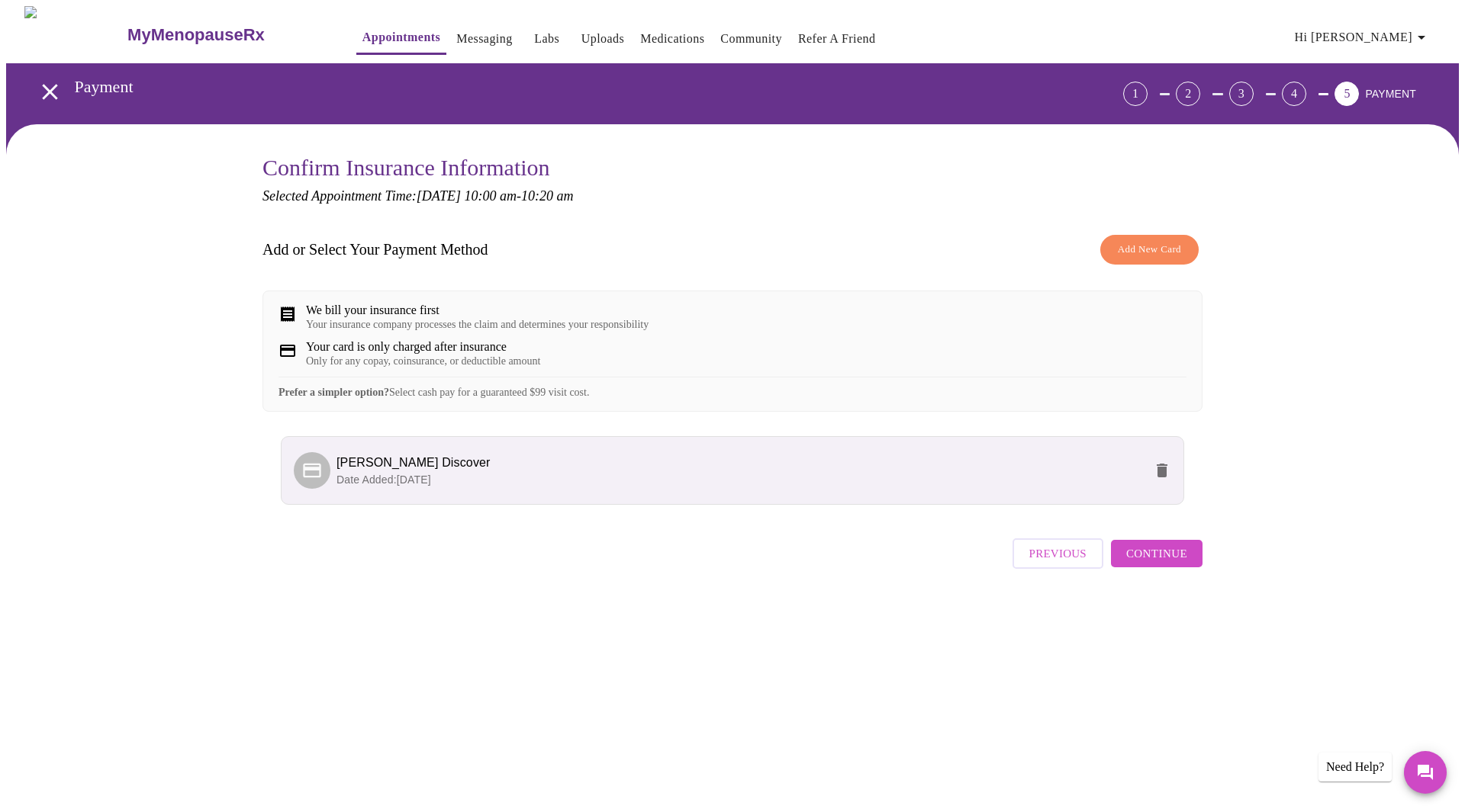
click at [1174, 564] on span "Continue" at bounding box center [1157, 554] width 61 height 20
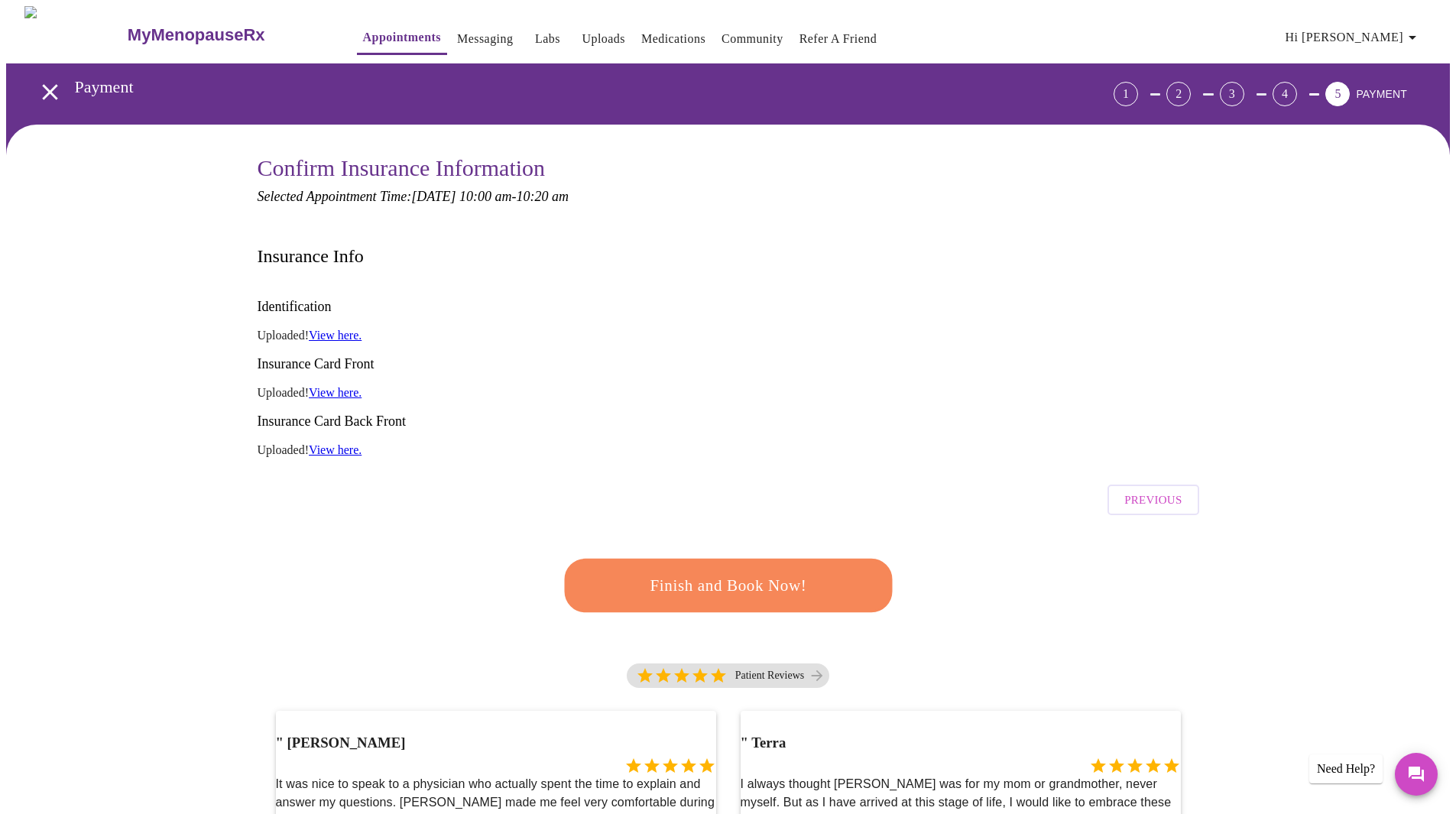
click at [751, 572] on span "Finish and Book Now!" at bounding box center [728, 586] width 283 height 28
